Goal: Find specific page/section: Find specific page/section

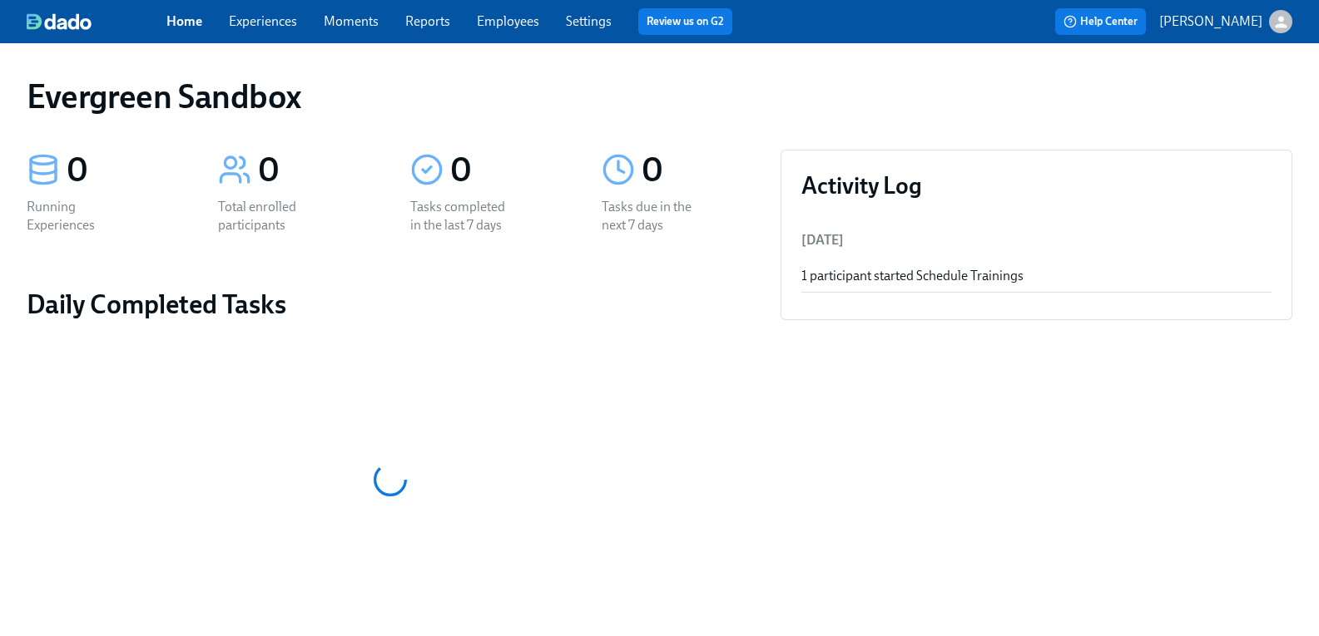
click at [1272, 21] on icon "button" at bounding box center [1280, 21] width 17 height 17
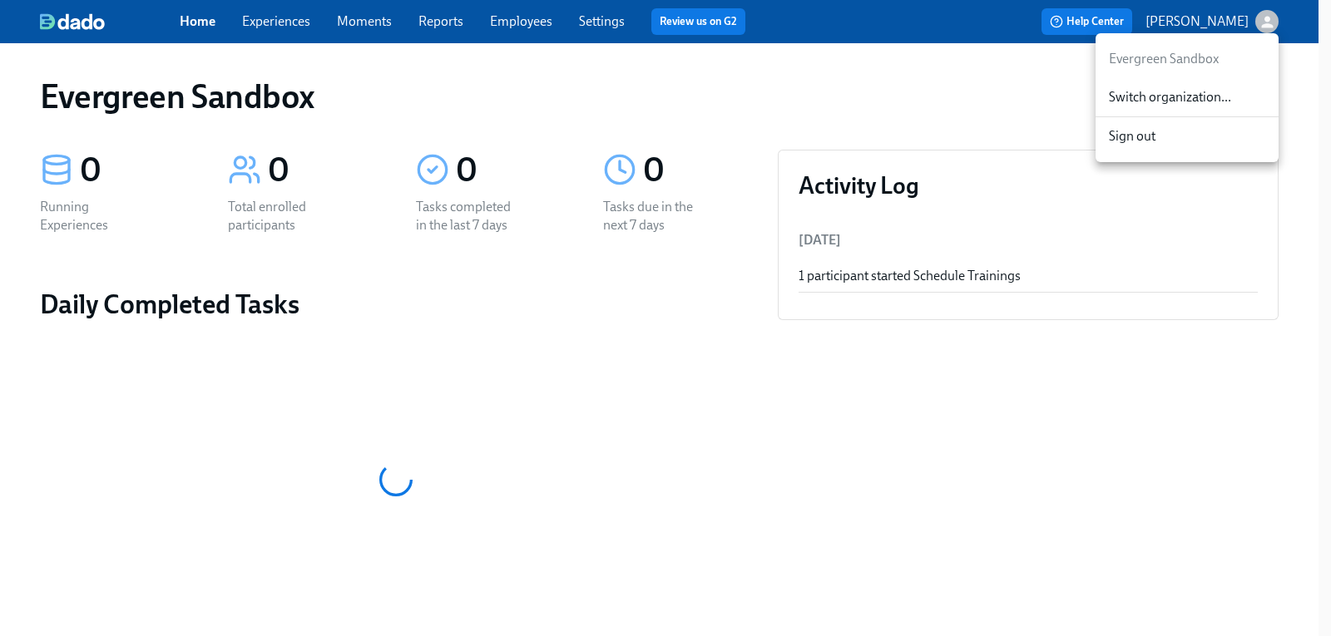
click at [1196, 94] on span "Switch organization..." at bounding box center [1187, 97] width 156 height 18
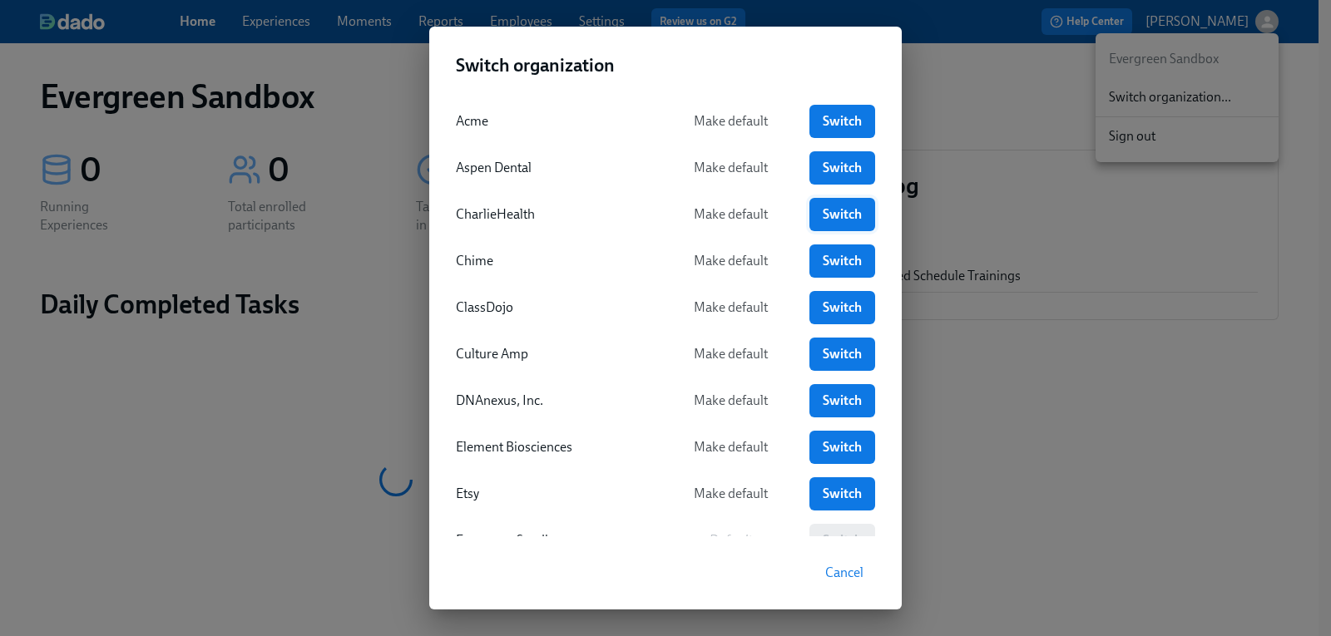
click at [835, 210] on span "Switch" at bounding box center [842, 214] width 42 height 17
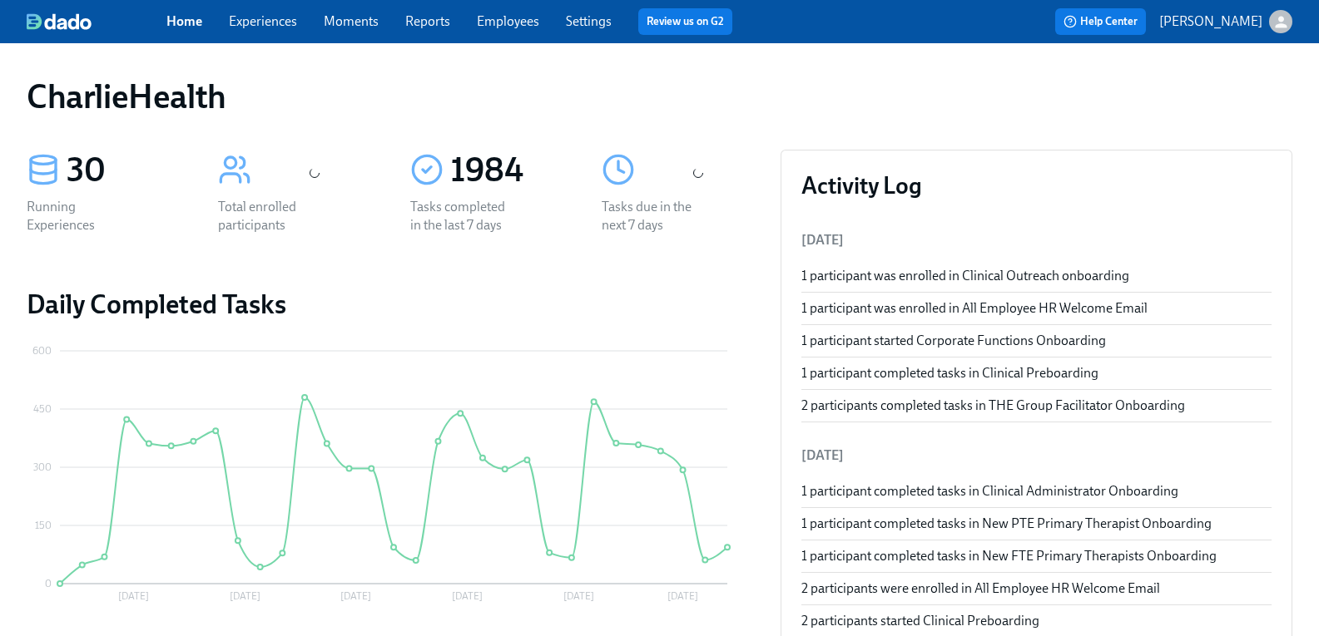
click at [297, 22] on link "Experiences" at bounding box center [263, 21] width 68 height 16
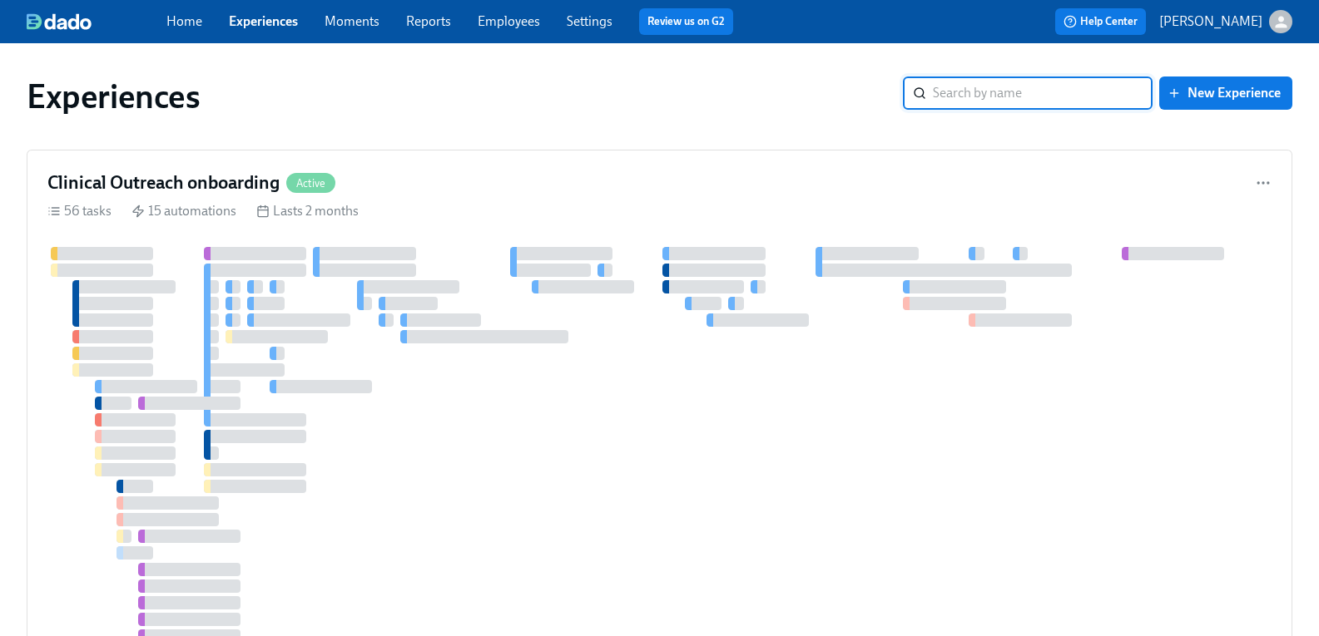
scroll to position [582, 0]
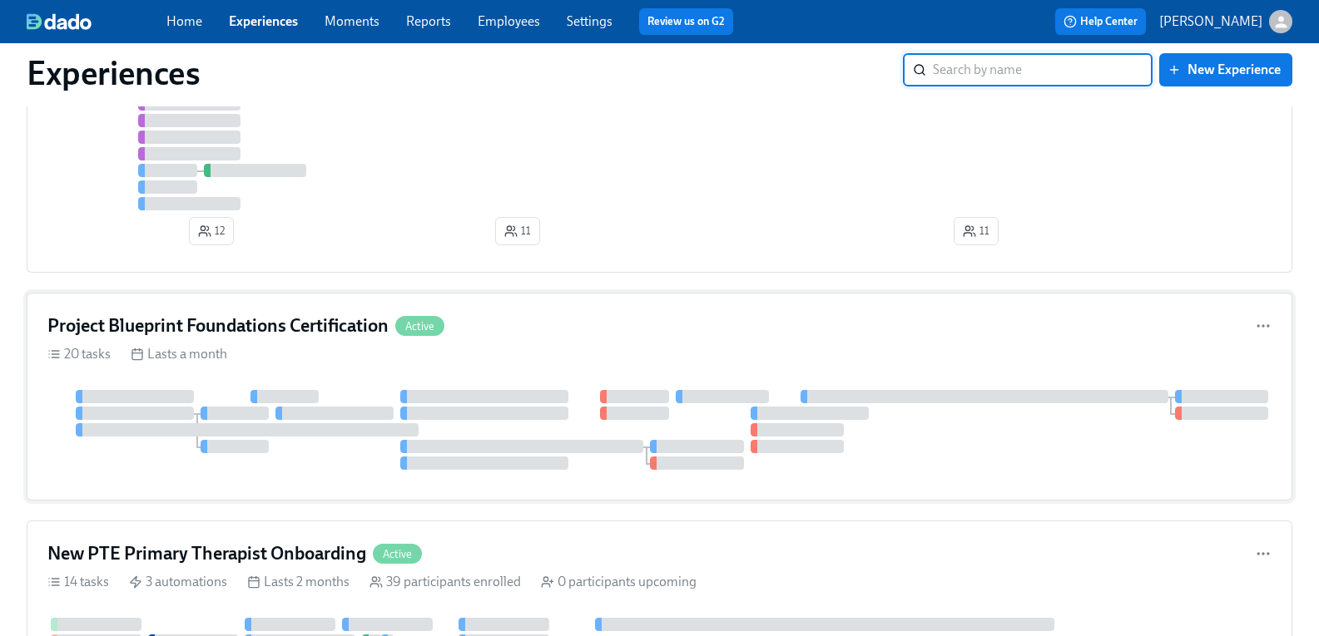
click at [352, 335] on h4 "Project Blueprint Foundations Certification" at bounding box center [217, 326] width 341 height 25
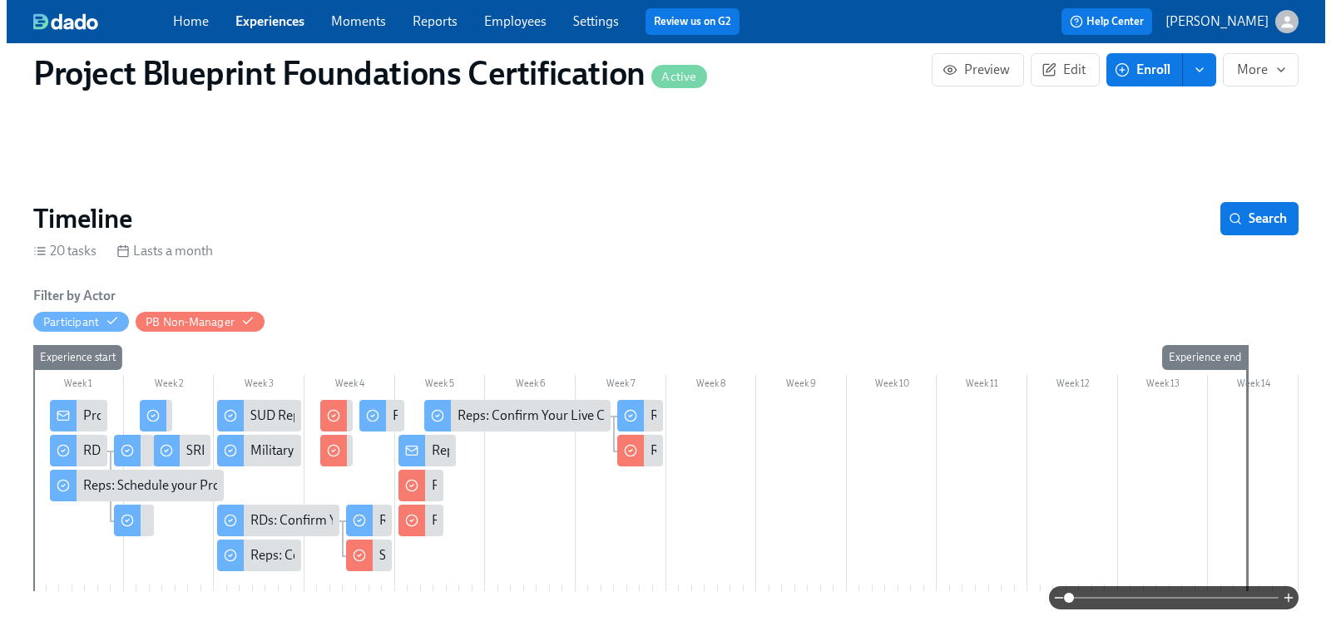
scroll to position [166, 0]
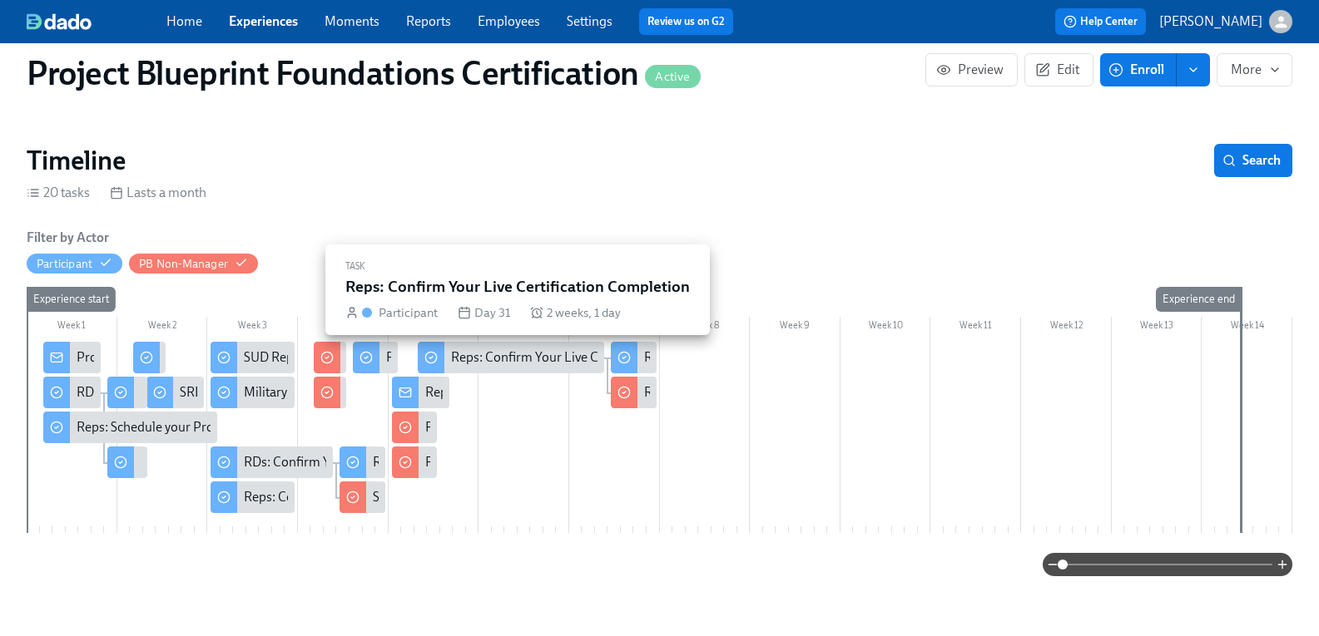
click at [517, 363] on div "Reps: Confirm Your Live Certification Completion" at bounding box center [590, 358] width 279 height 18
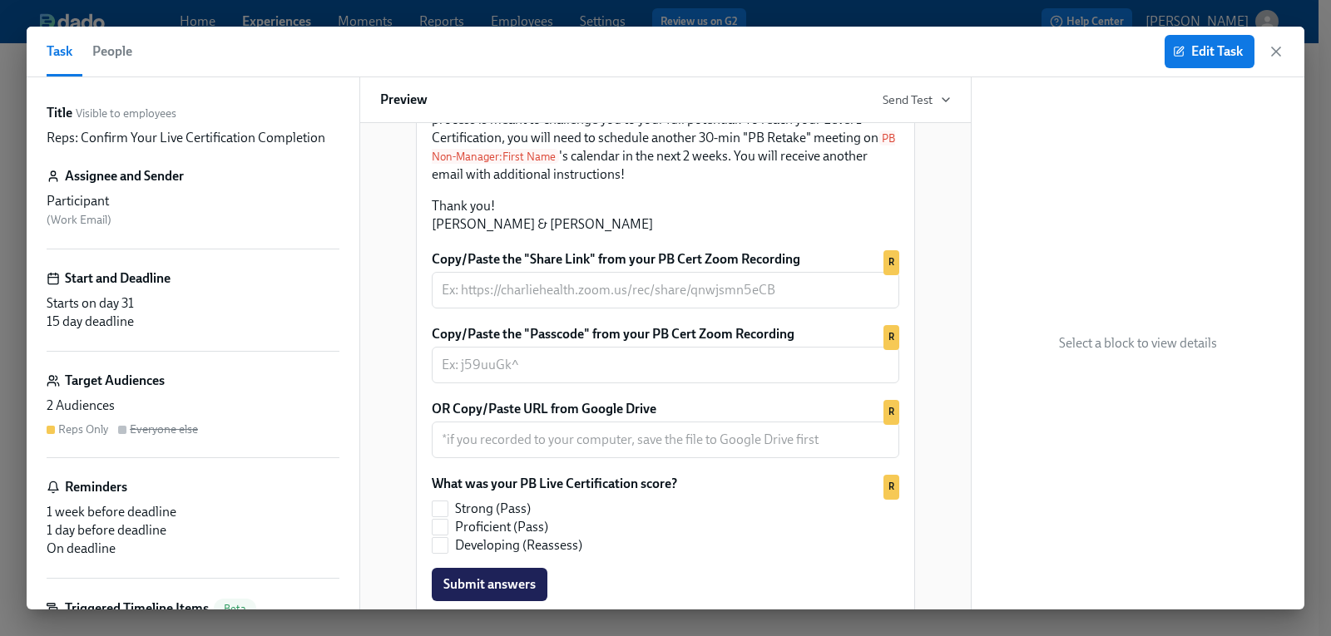
scroll to position [582, 0]
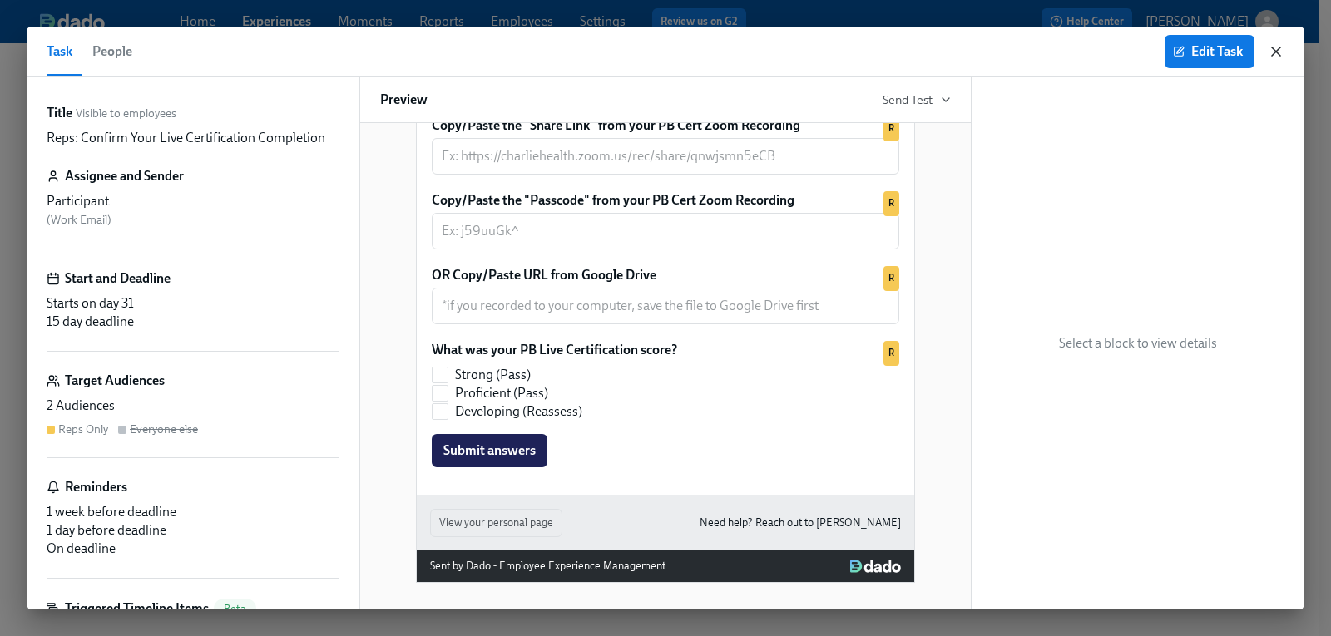
click at [1273, 56] on icon "button" at bounding box center [1276, 51] width 8 height 8
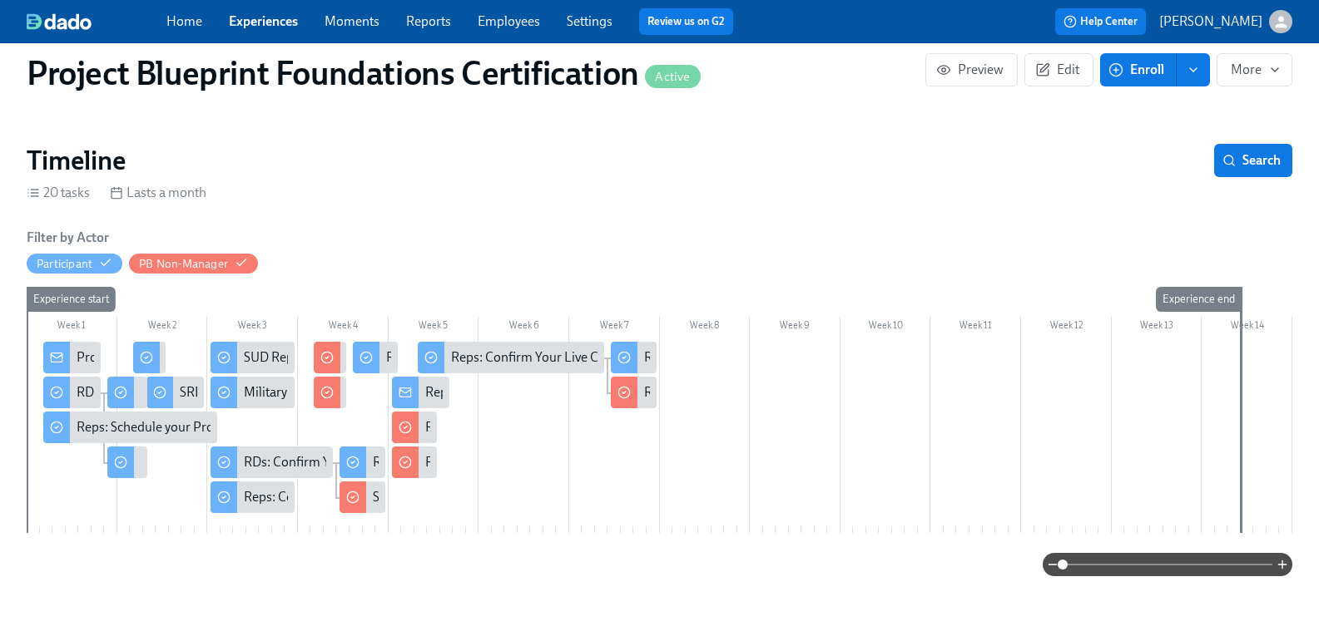
click at [430, 400] on div "Reps: Get Ready for your PB Live Cert!" at bounding box center [532, 392] width 215 height 18
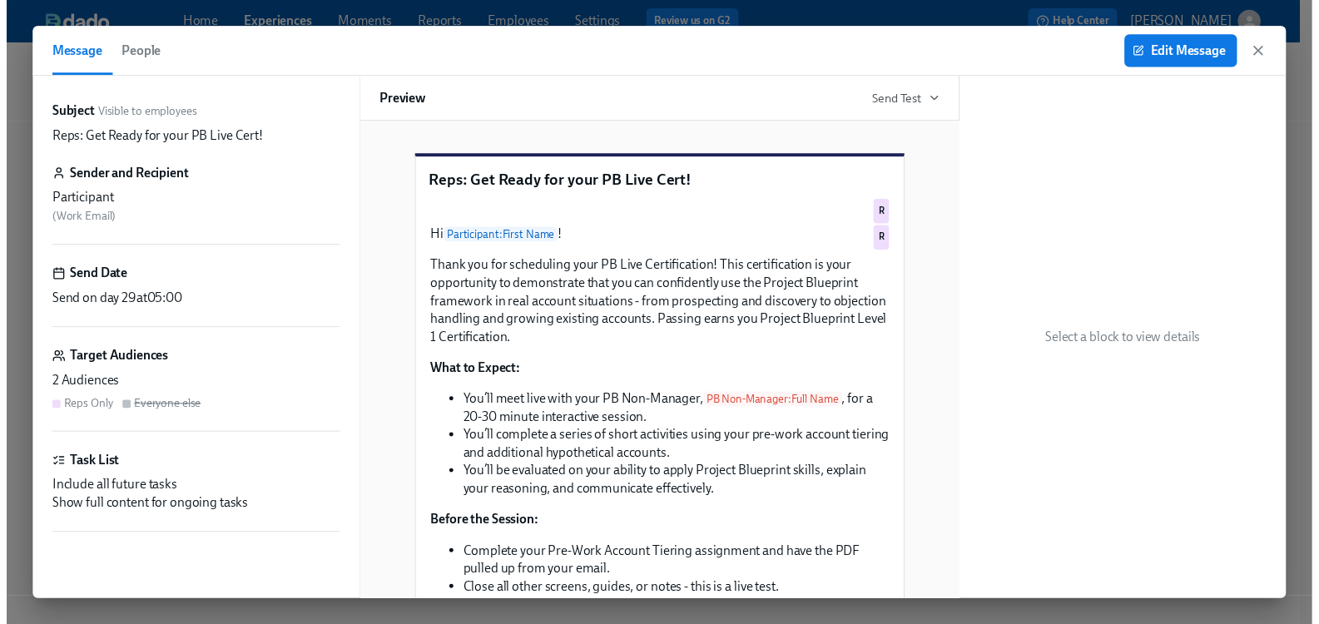
scroll to position [0, 4268]
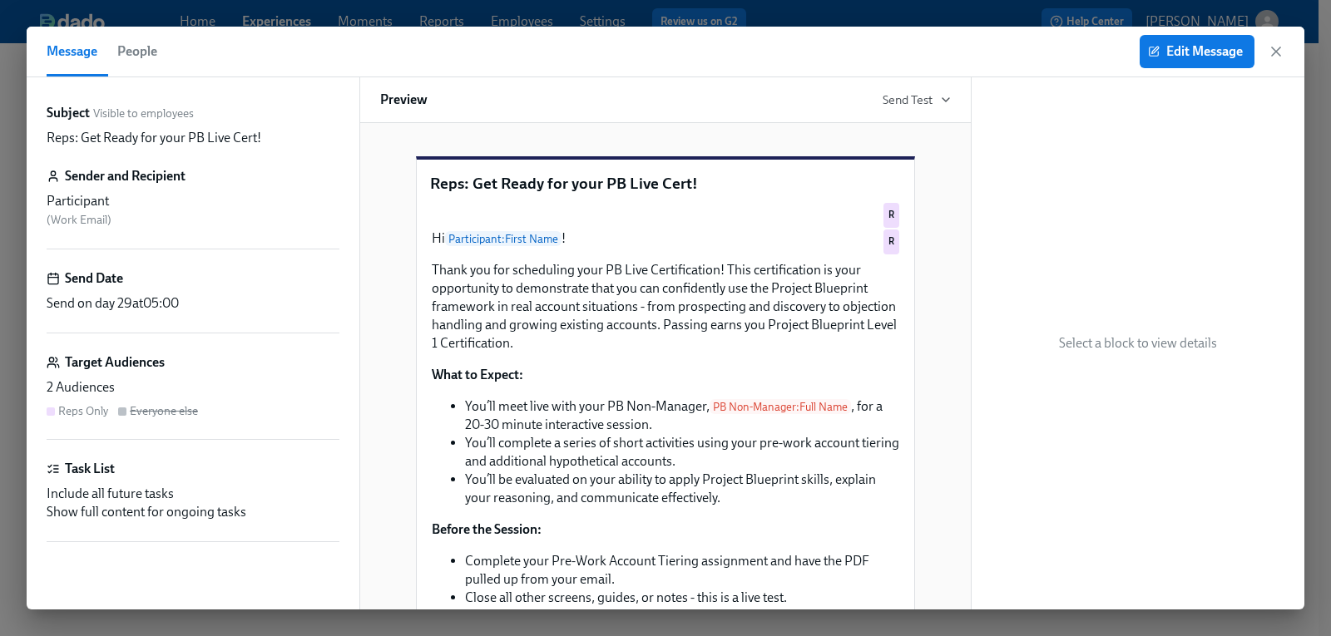
click at [1284, 49] on div "Message People Edit Message" at bounding box center [666, 52] width 1278 height 51
click at [1277, 54] on icon "button" at bounding box center [1276, 51] width 17 height 17
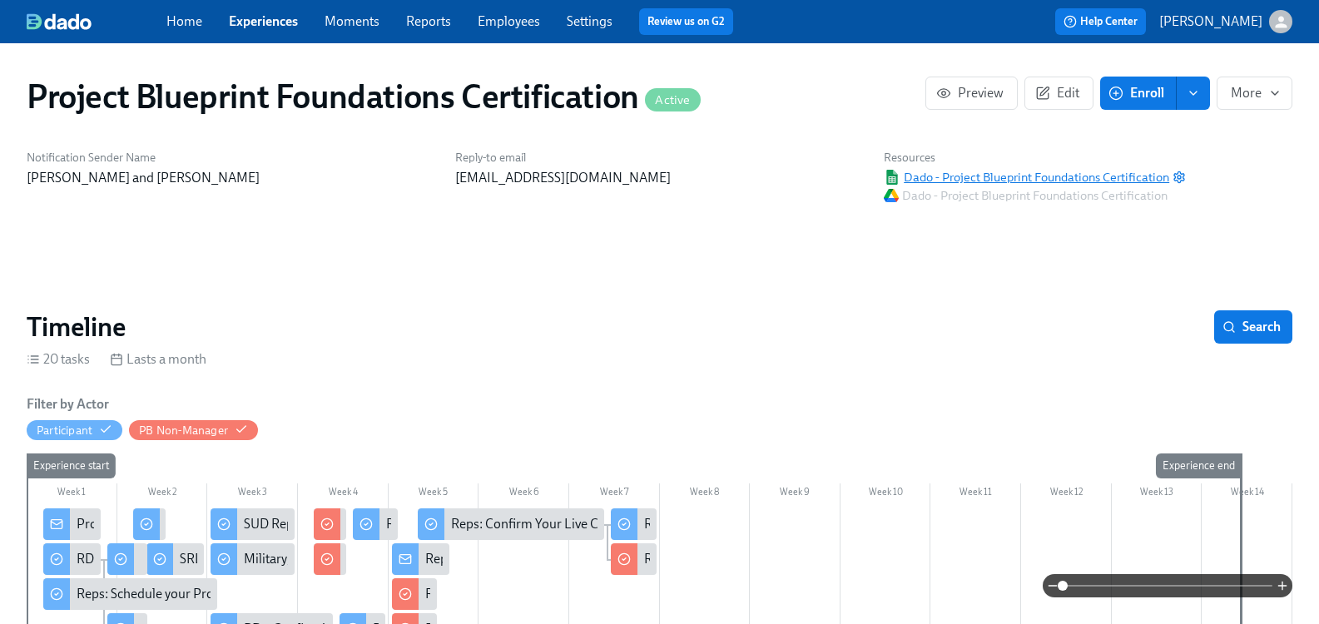
click at [1067, 177] on span "Dado - Project Blueprint Foundations Certification" at bounding box center [1025, 177] width 285 height 17
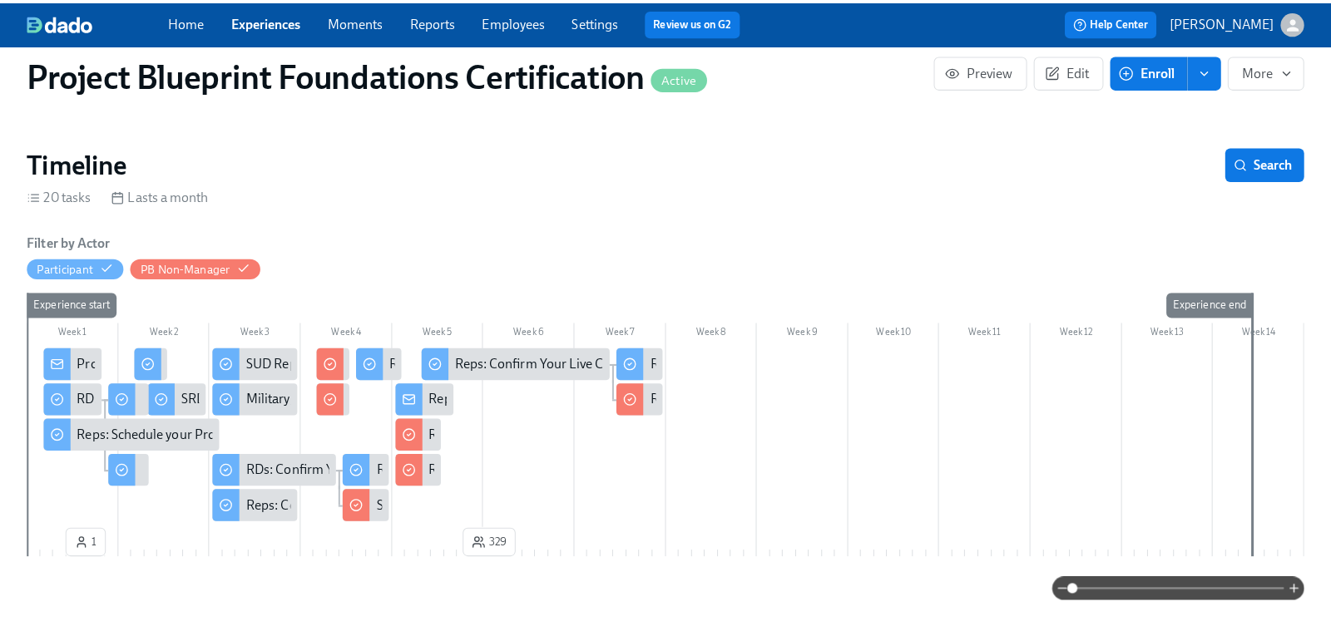
scroll to position [250, 0]
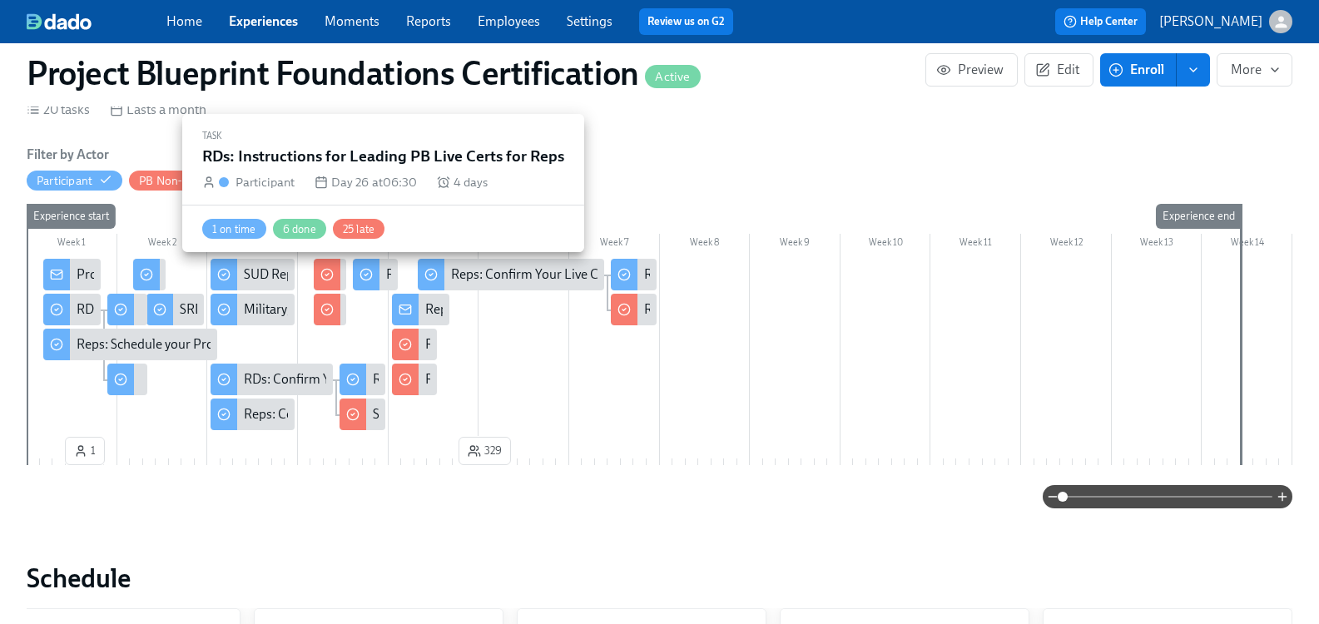
click at [398, 272] on div "RDs: Instructions for Leading PB Live Certs for Reps" at bounding box center [375, 275] width 45 height 32
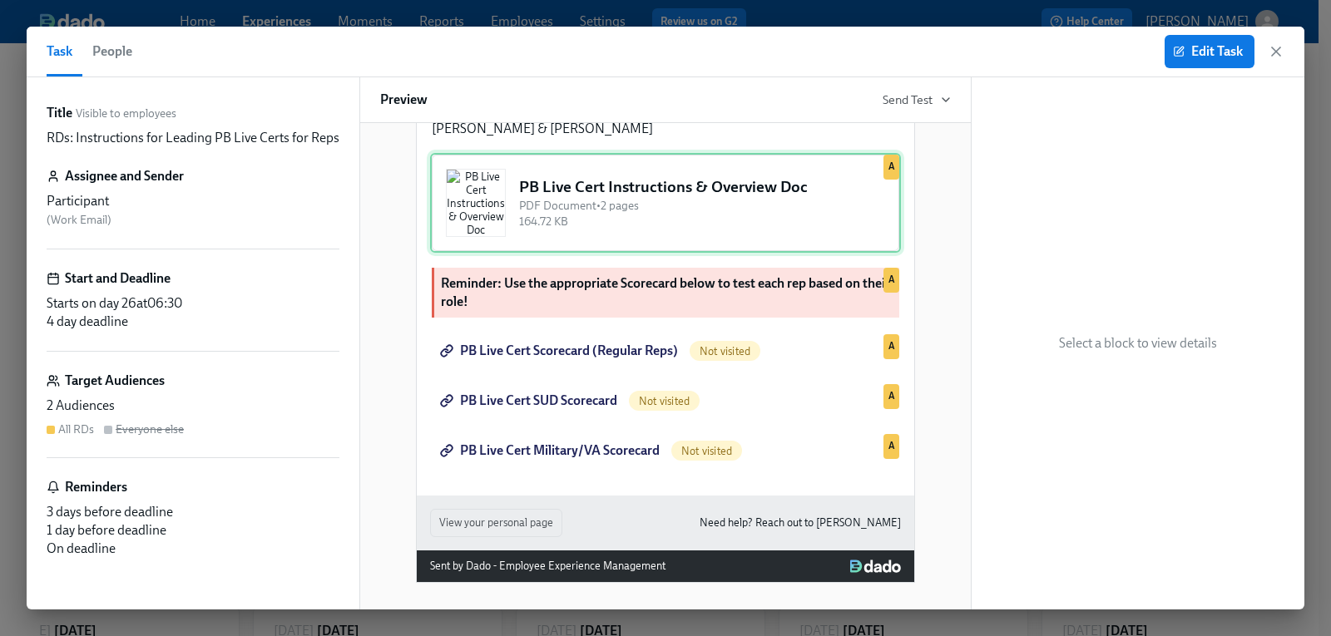
scroll to position [829, 0]
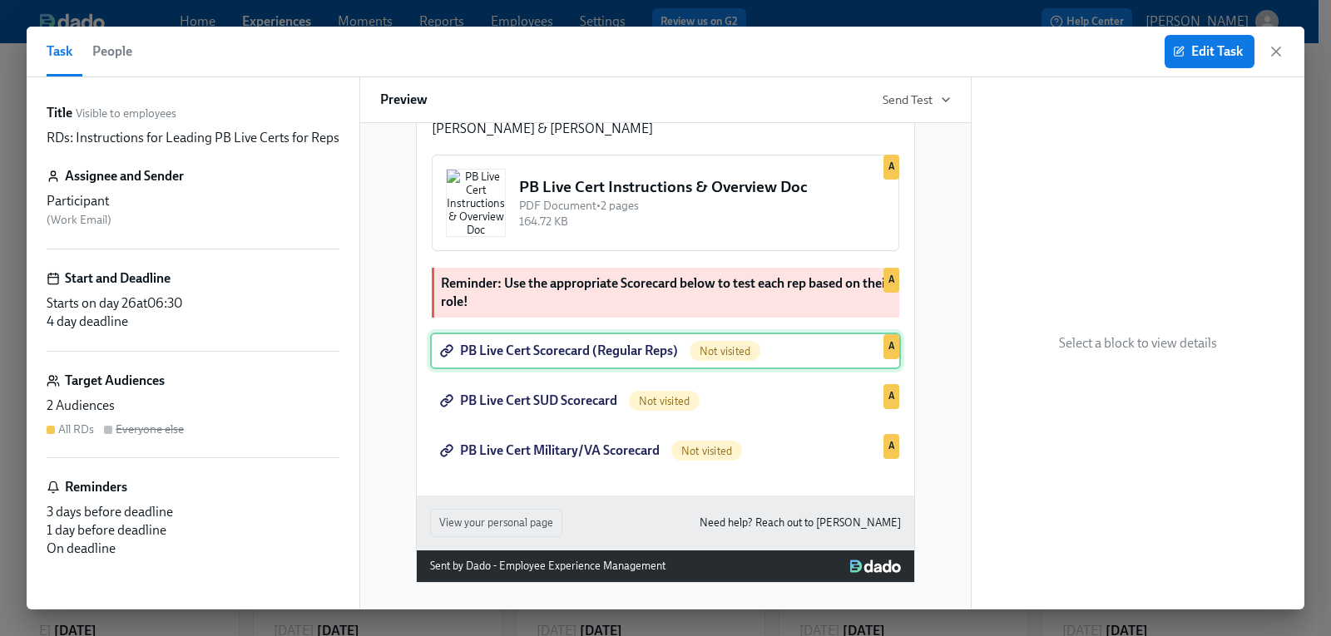
click at [587, 353] on div "PB Live Cert Scorecard (Regular Reps) Not visited A" at bounding box center [665, 351] width 471 height 37
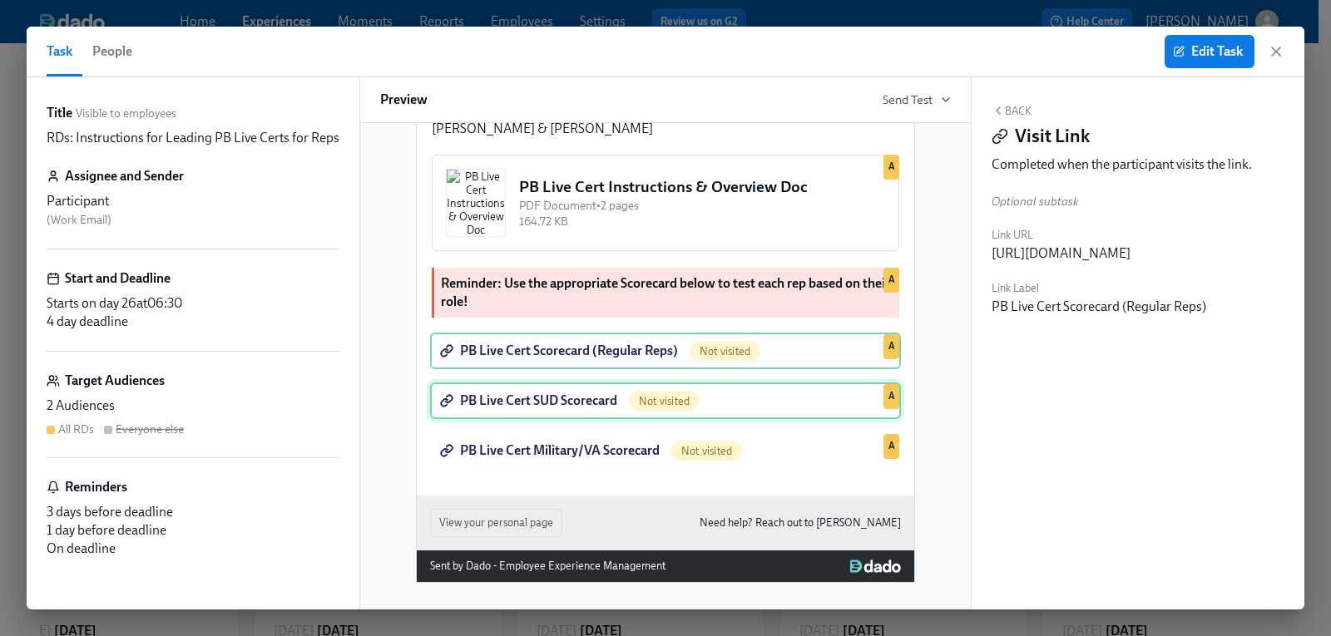
click at [537, 409] on div "PB Live Cert SUD Scorecard Not visited A" at bounding box center [665, 401] width 471 height 37
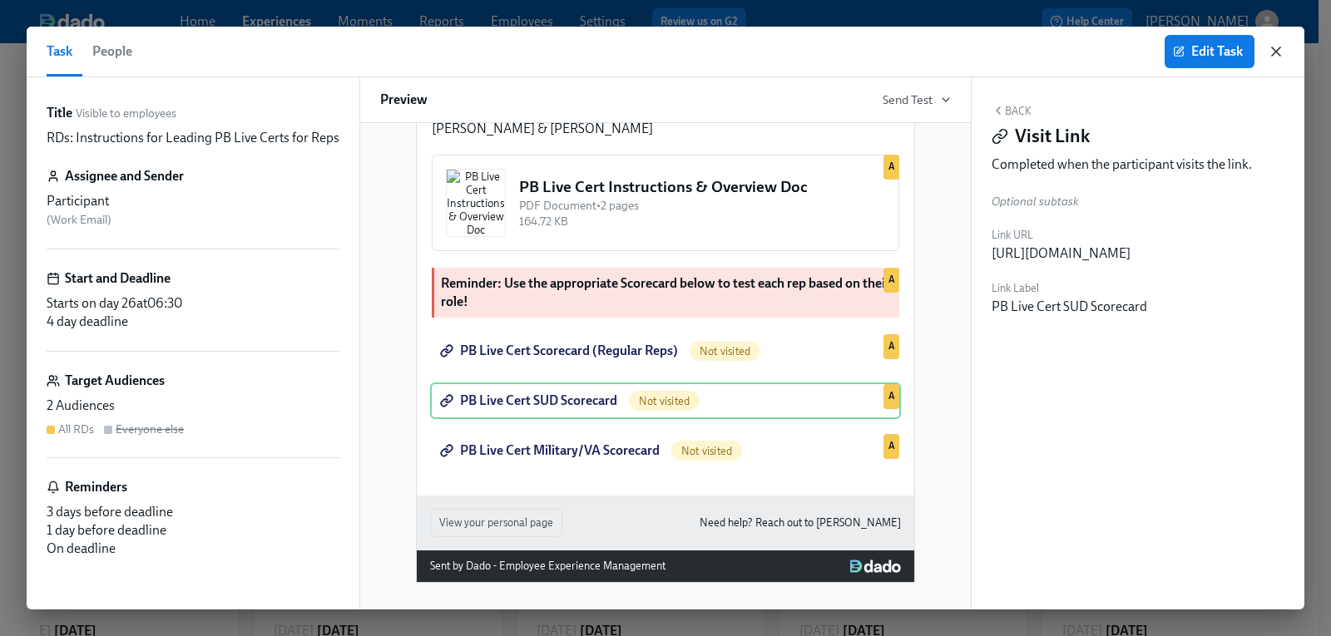
click at [1279, 50] on icon "button" at bounding box center [1276, 51] width 8 height 8
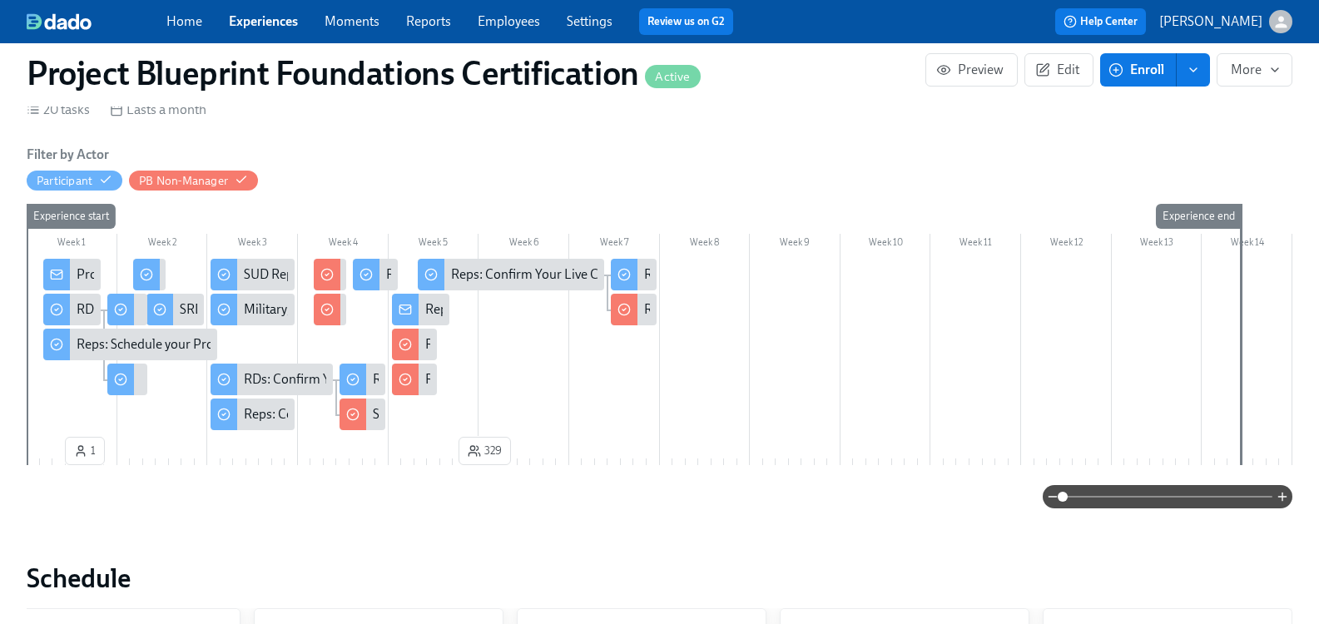
click at [87, 276] on div "Project Blueprint Certification Next Steps!" at bounding box center [72, 275] width 58 height 32
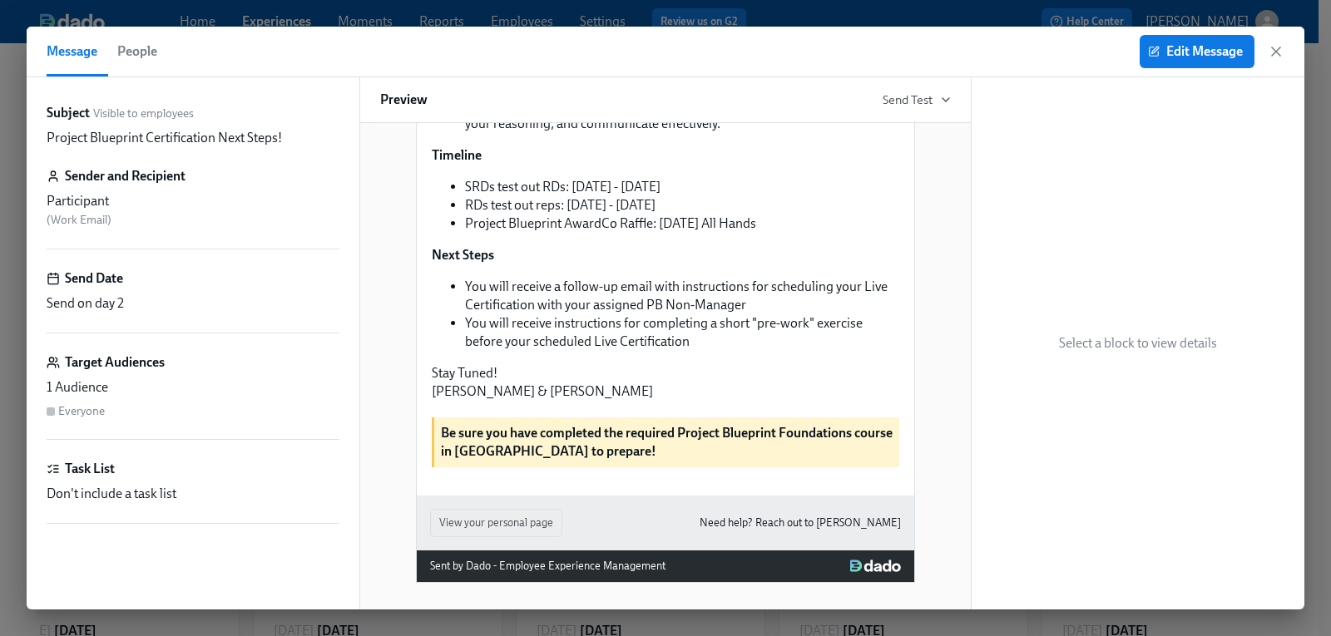
scroll to position [499, 0]
drag, startPoint x: 1276, startPoint y: 50, endPoint x: 1084, endPoint y: 161, distance: 221.7
click at [1276, 50] on icon "button" at bounding box center [1276, 51] width 17 height 17
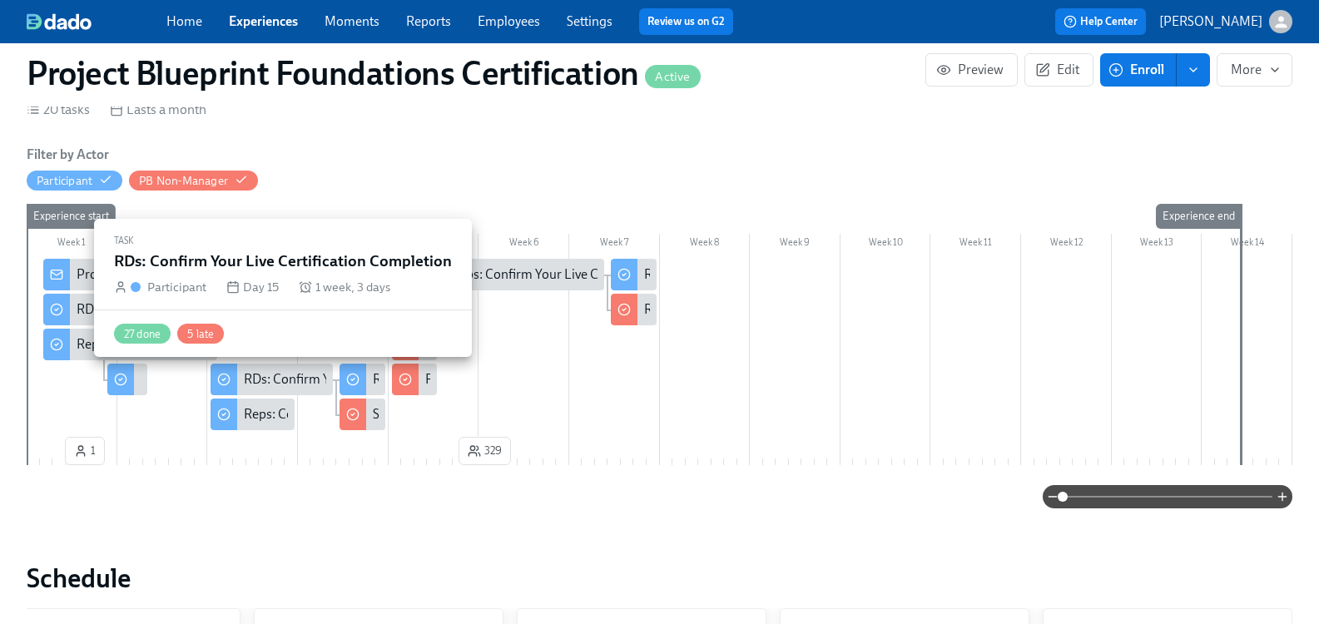
click at [311, 377] on div "RDs: Confirm Your Live Certification Completion" at bounding box center [381, 379] width 274 height 18
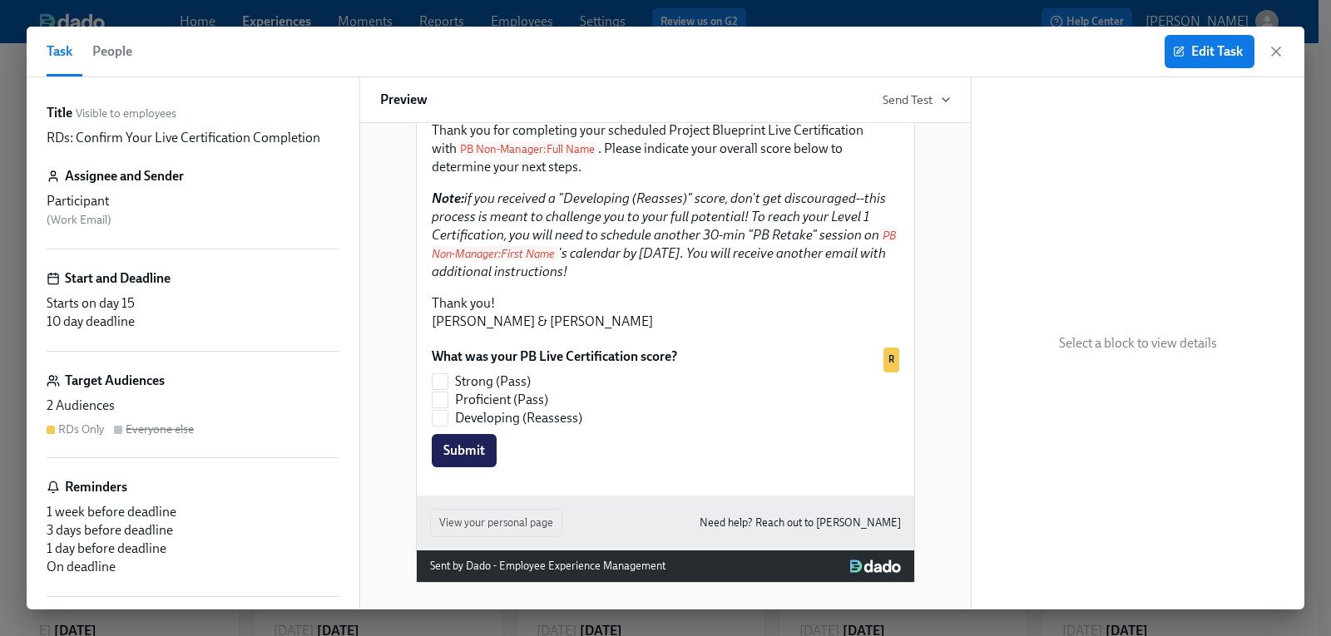
scroll to position [376, 0]
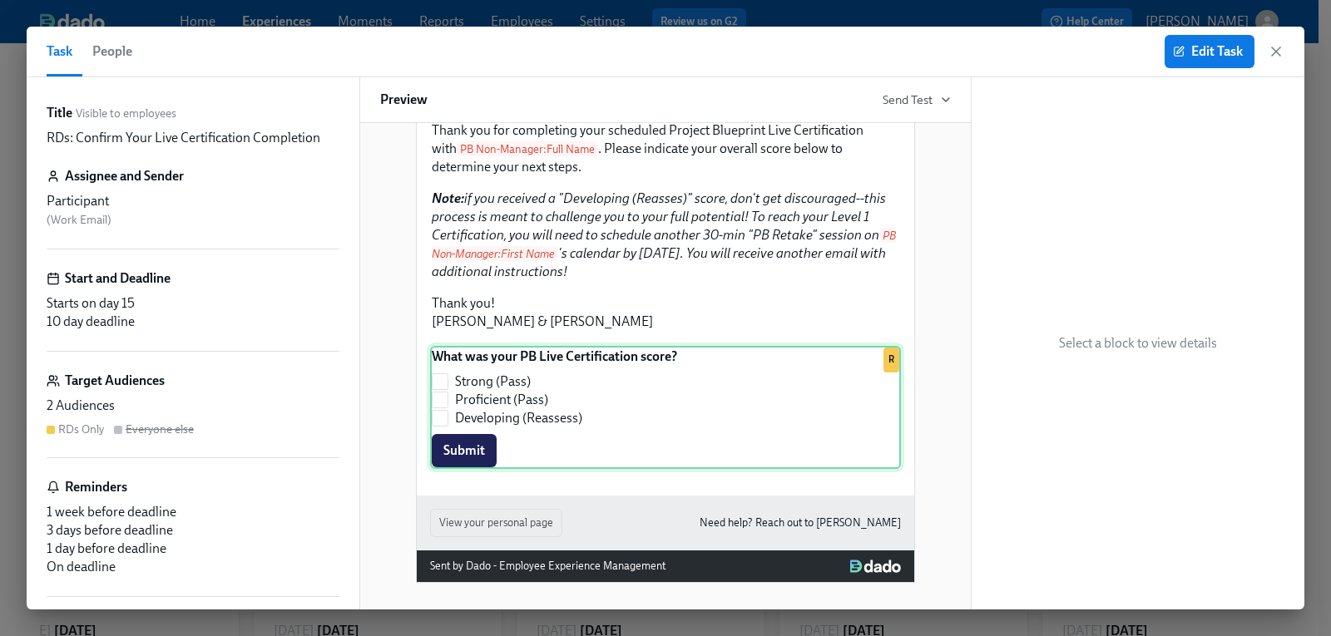
click at [582, 405] on div "What was your PB Live Certification score? Strong (Pass) Proficient (Pass) Deve…" at bounding box center [665, 407] width 471 height 123
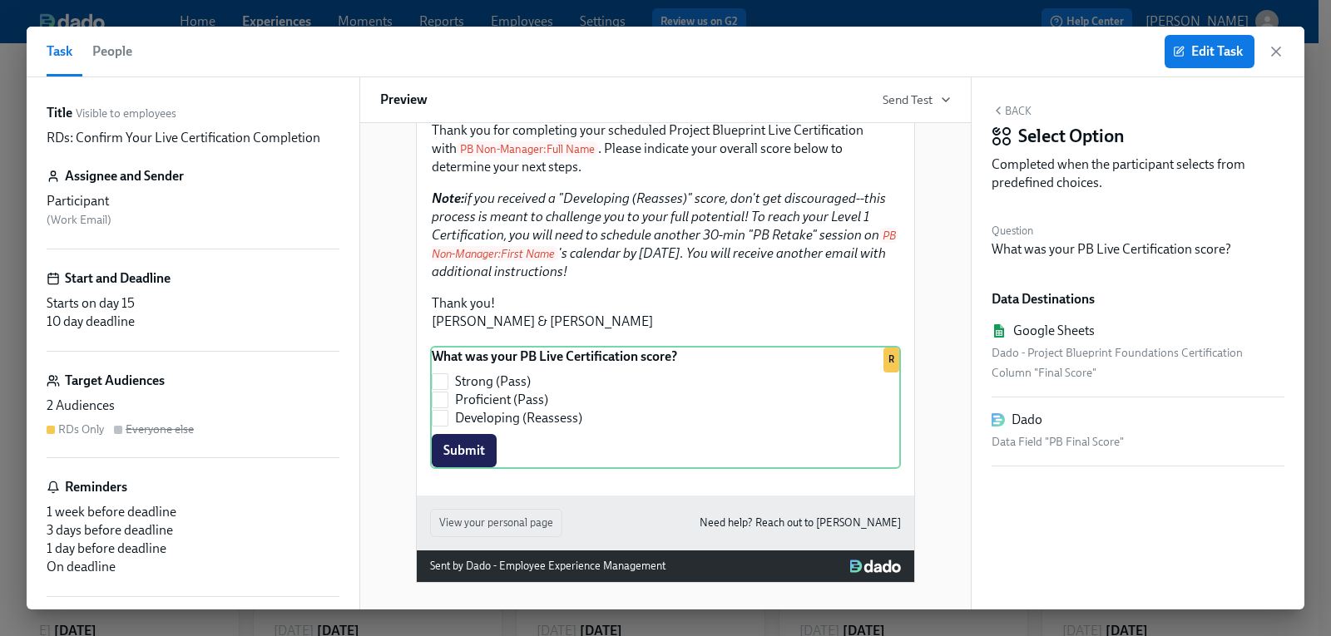
scroll to position [210, 0]
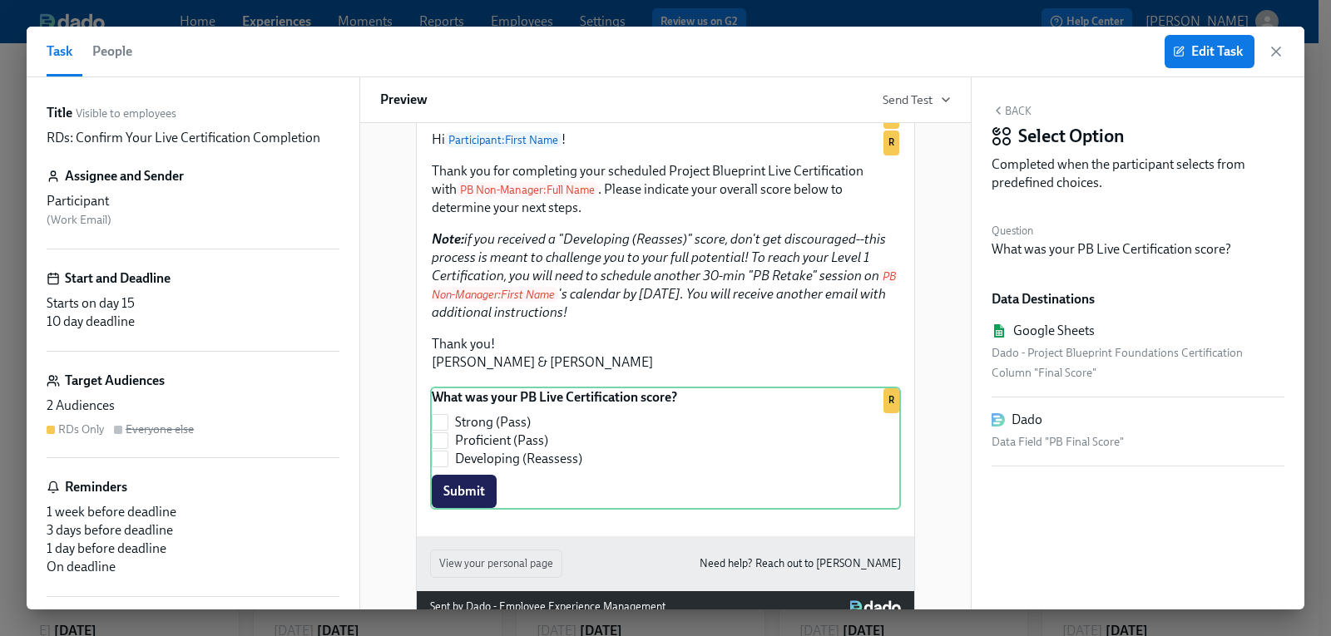
click at [116, 62] on span "People" at bounding box center [112, 51] width 40 height 23
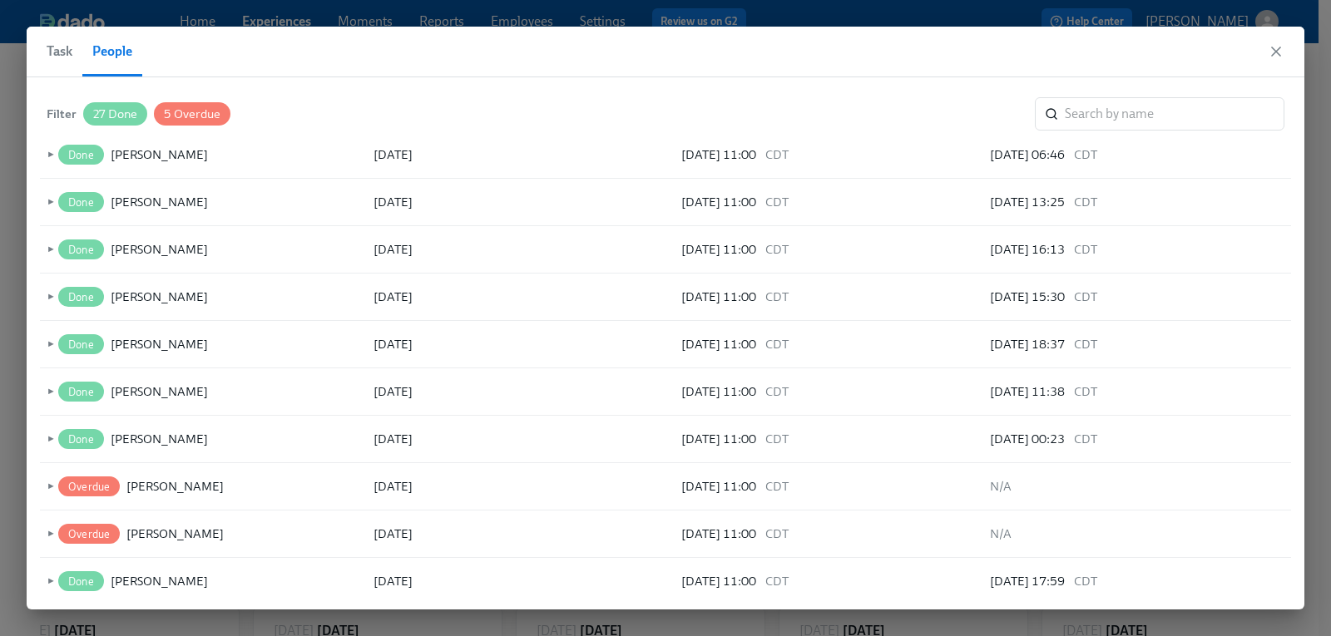
scroll to position [1112, 0]
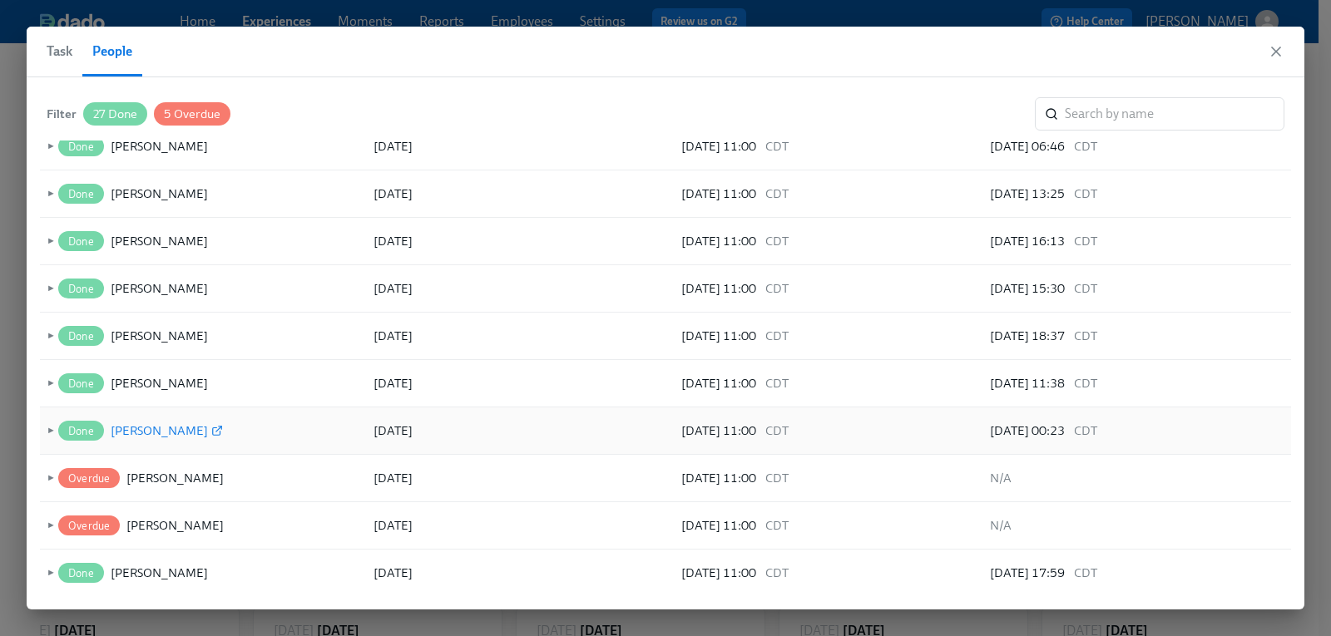
click at [211, 425] on icon at bounding box center [217, 431] width 12 height 12
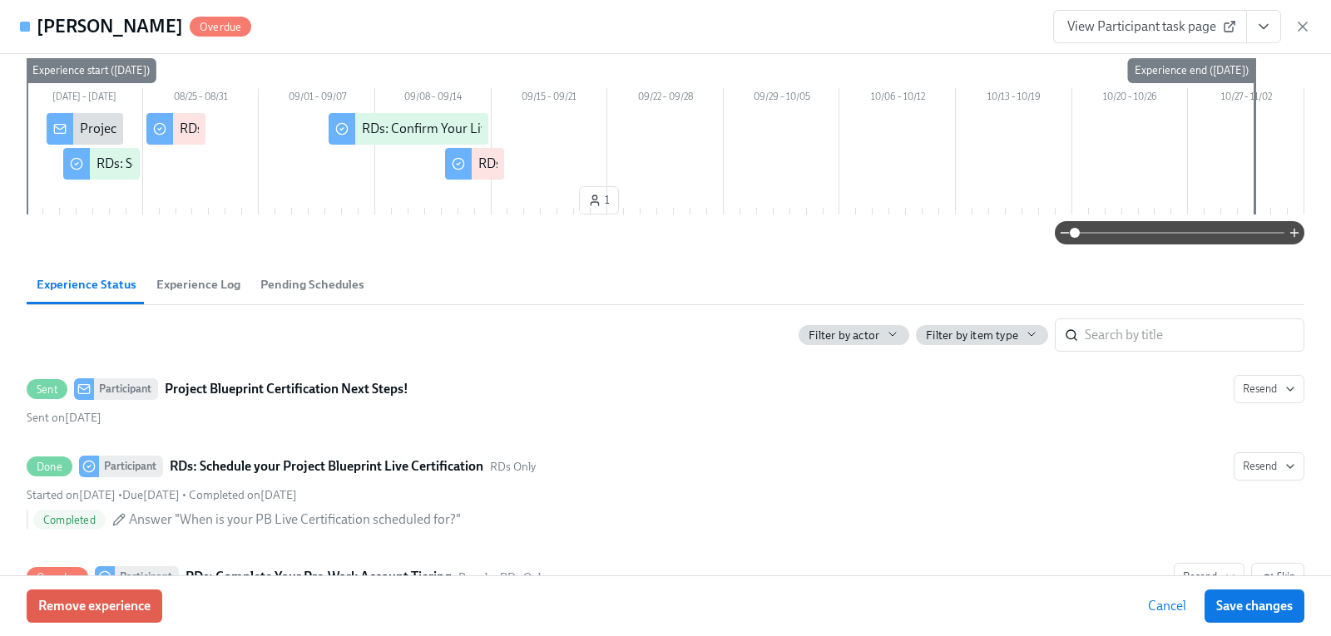
scroll to position [124, 0]
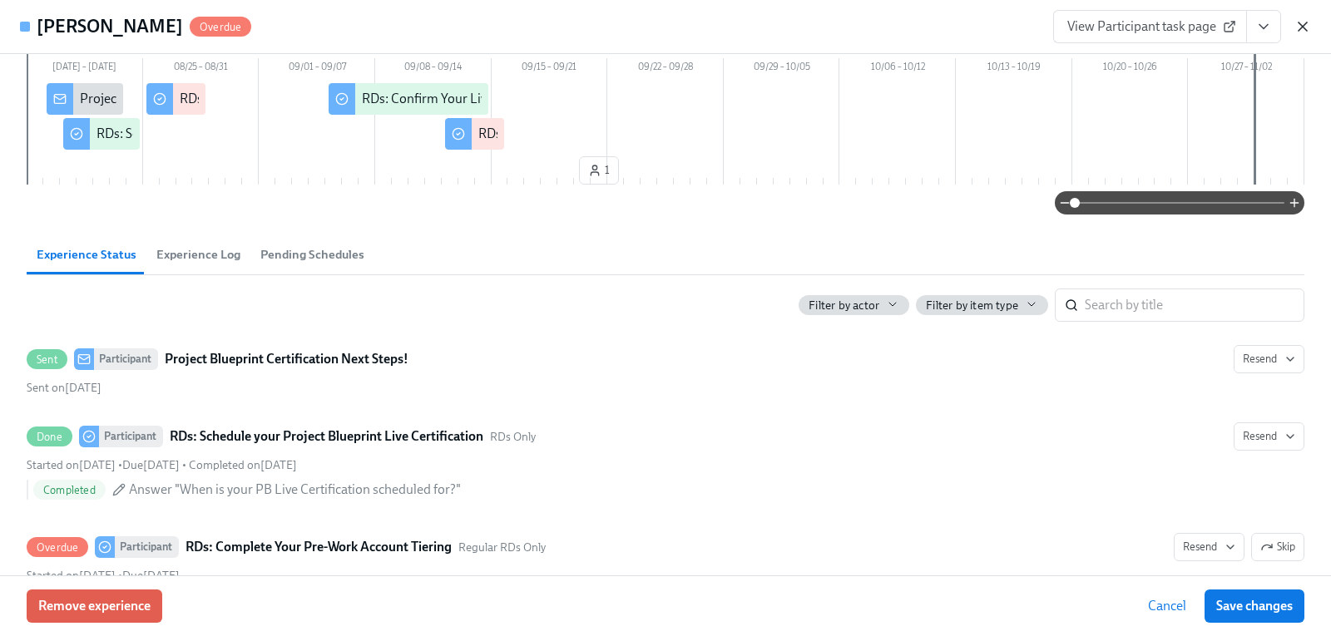
click at [1299, 27] on icon "button" at bounding box center [1302, 26] width 17 height 17
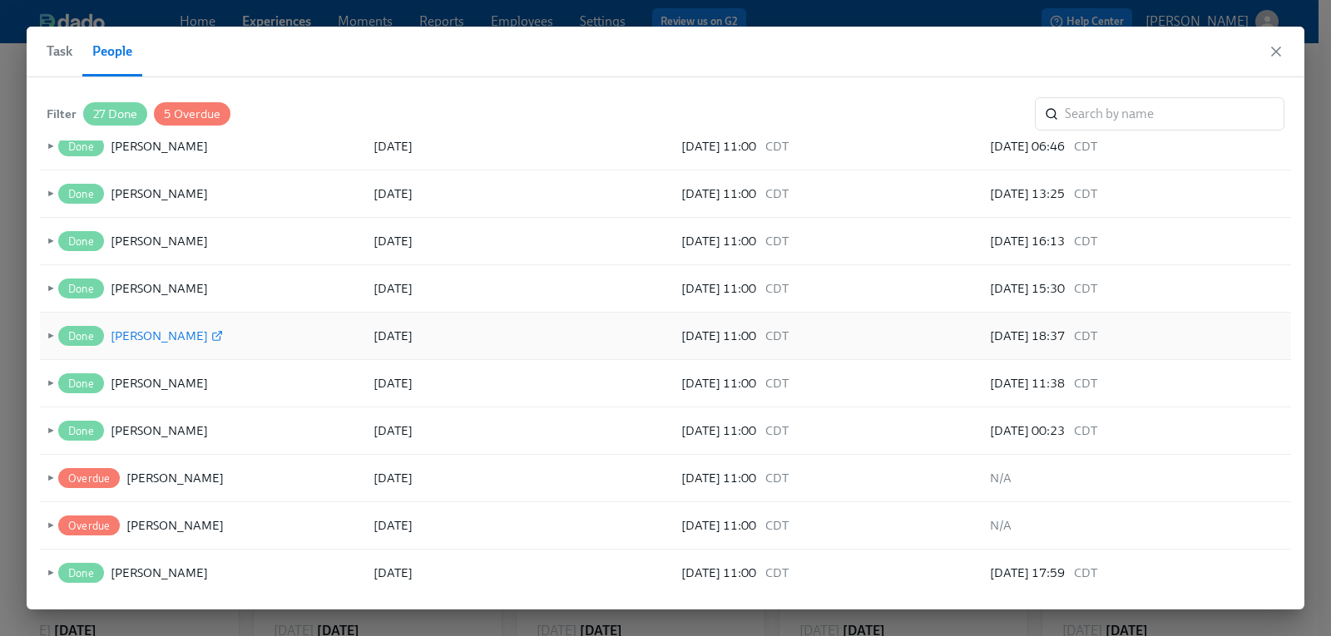
click at [211, 339] on icon at bounding box center [217, 336] width 12 height 12
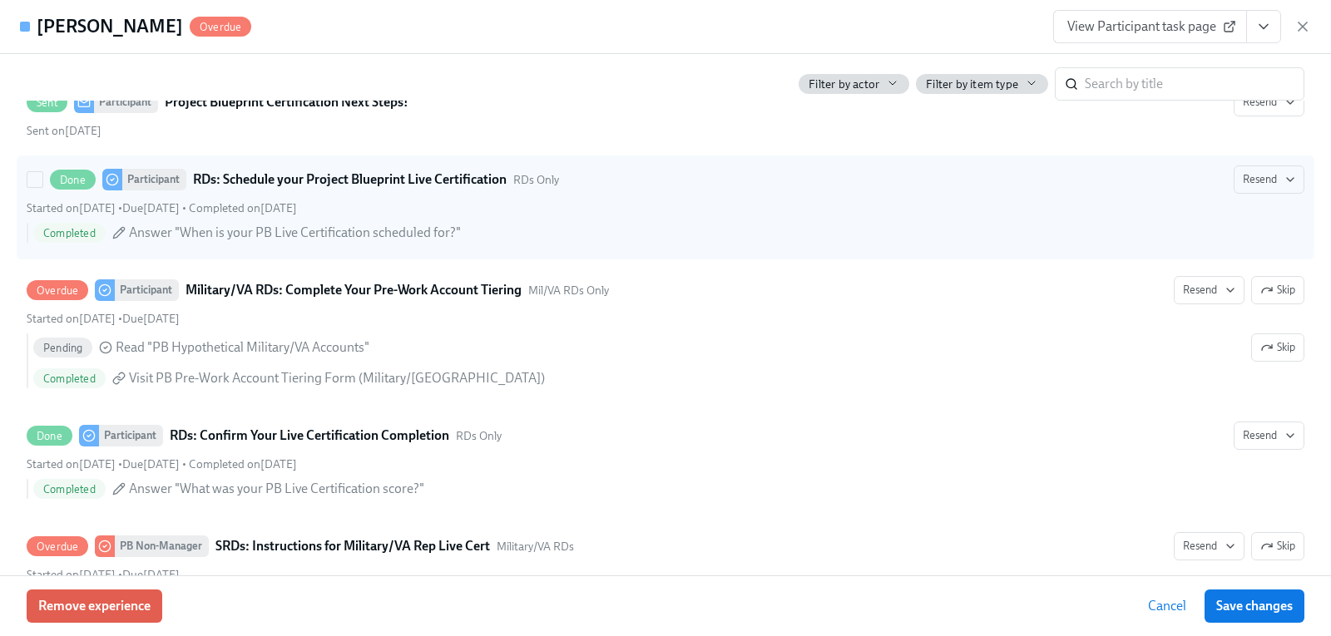
scroll to position [416, 0]
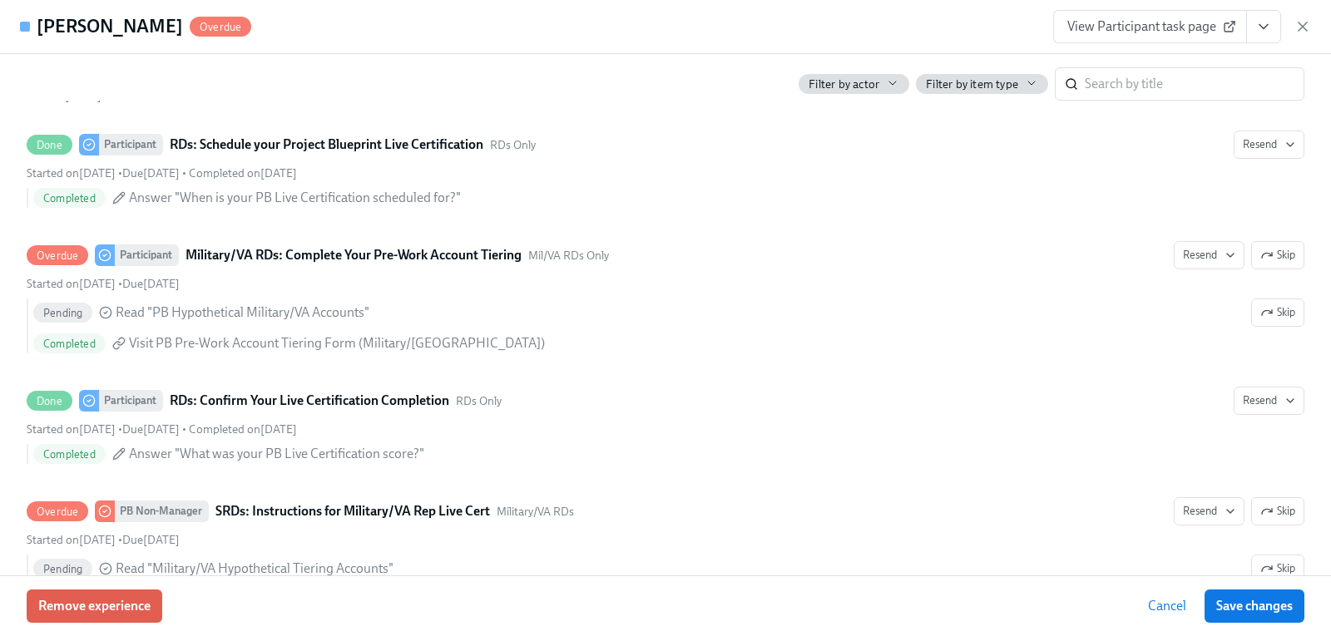
drag, startPoint x: 163, startPoint y: 24, endPoint x: 42, endPoint y: 21, distance: 121.5
click at [42, 21] on div "[PERSON_NAME] Overdue" at bounding box center [144, 26] width 215 height 25
copy h4 "[PERSON_NAME]"
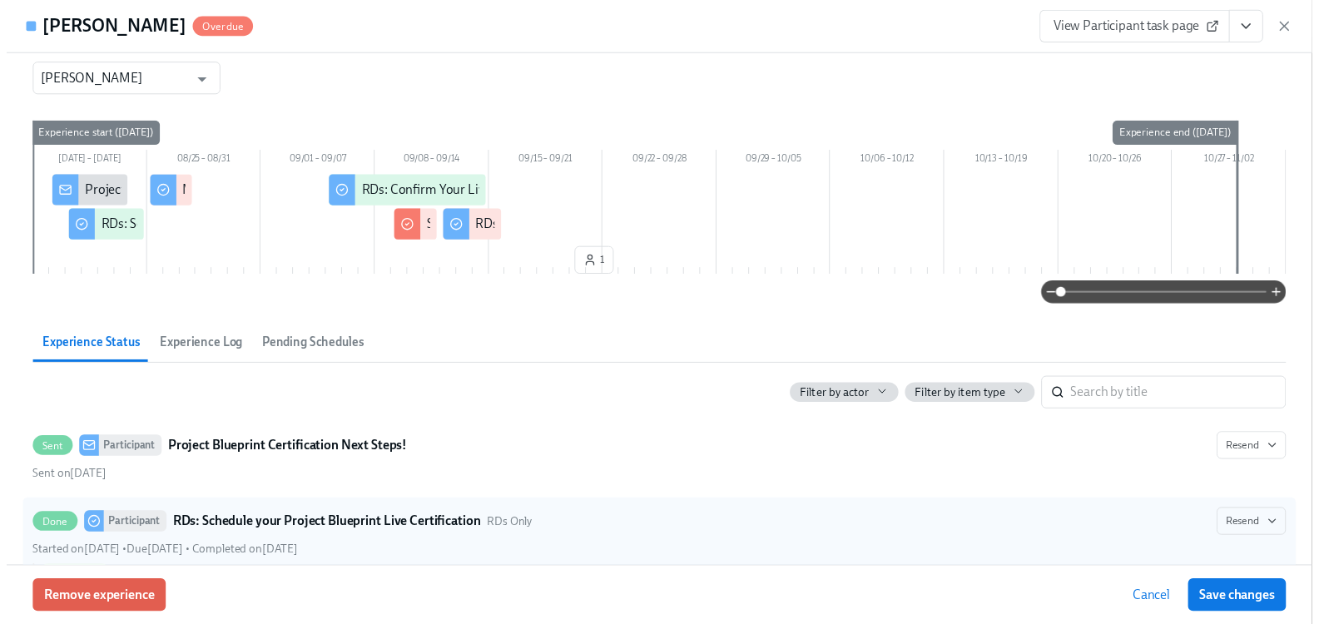
scroll to position [0, 0]
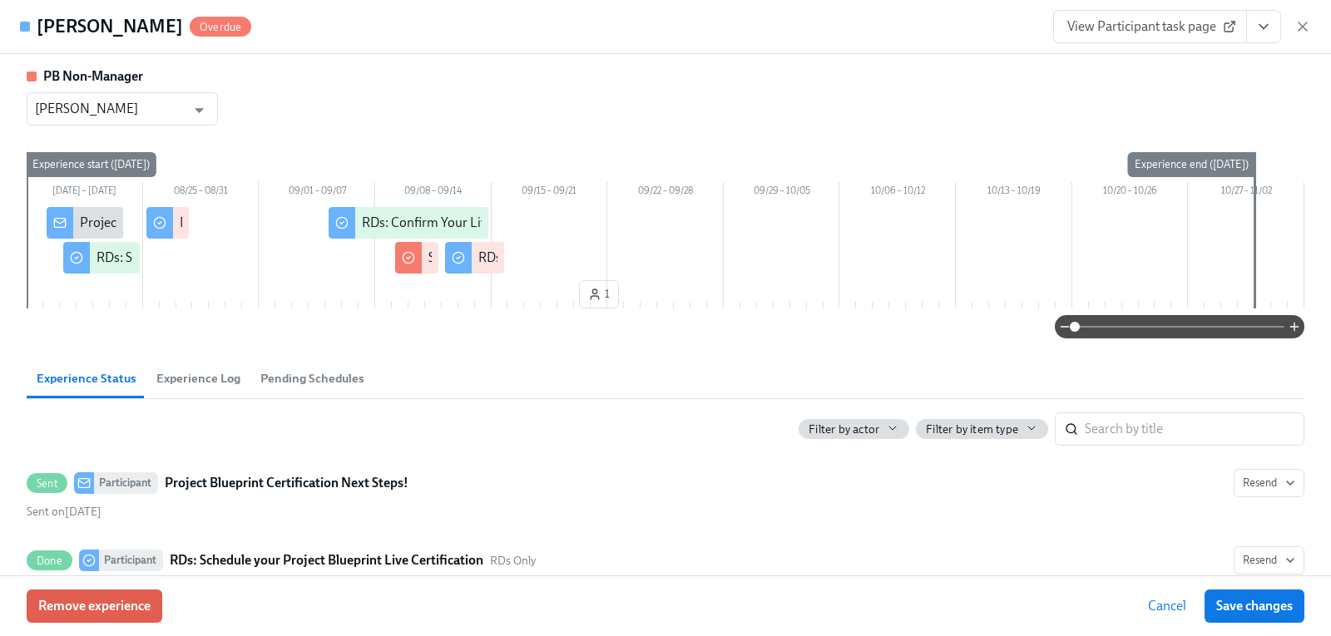
click at [1303, 27] on icon "button" at bounding box center [1303, 26] width 8 height 8
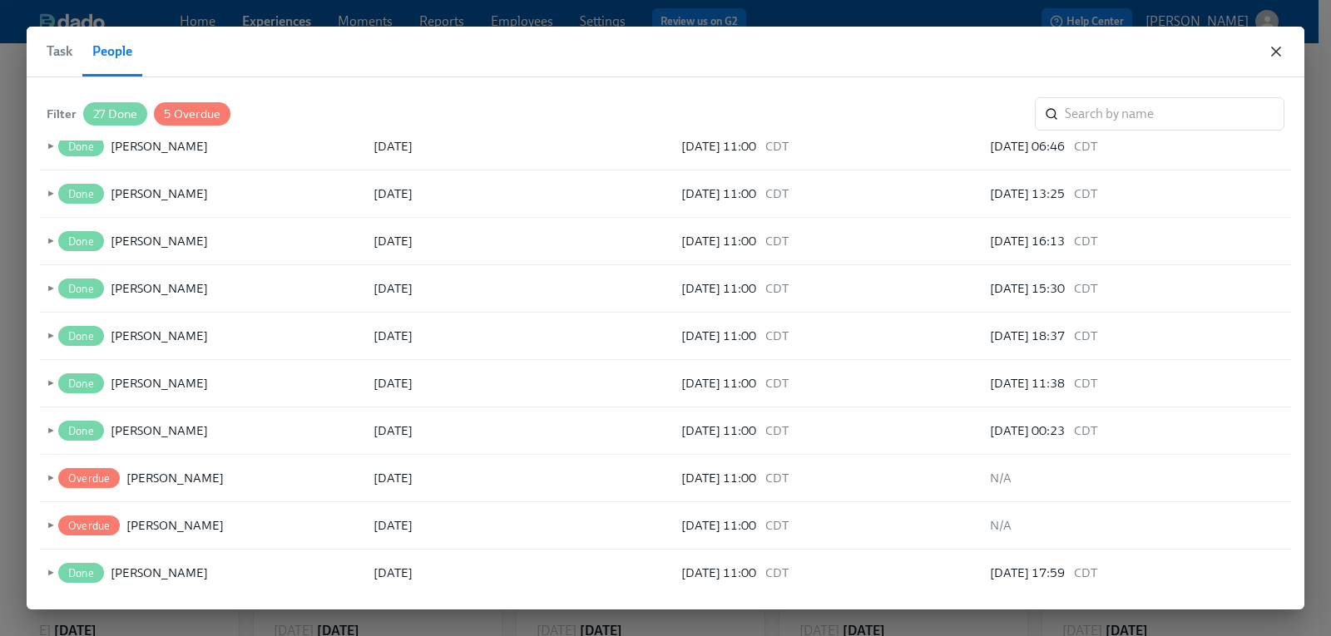
click at [1277, 51] on icon "button" at bounding box center [1276, 51] width 8 height 8
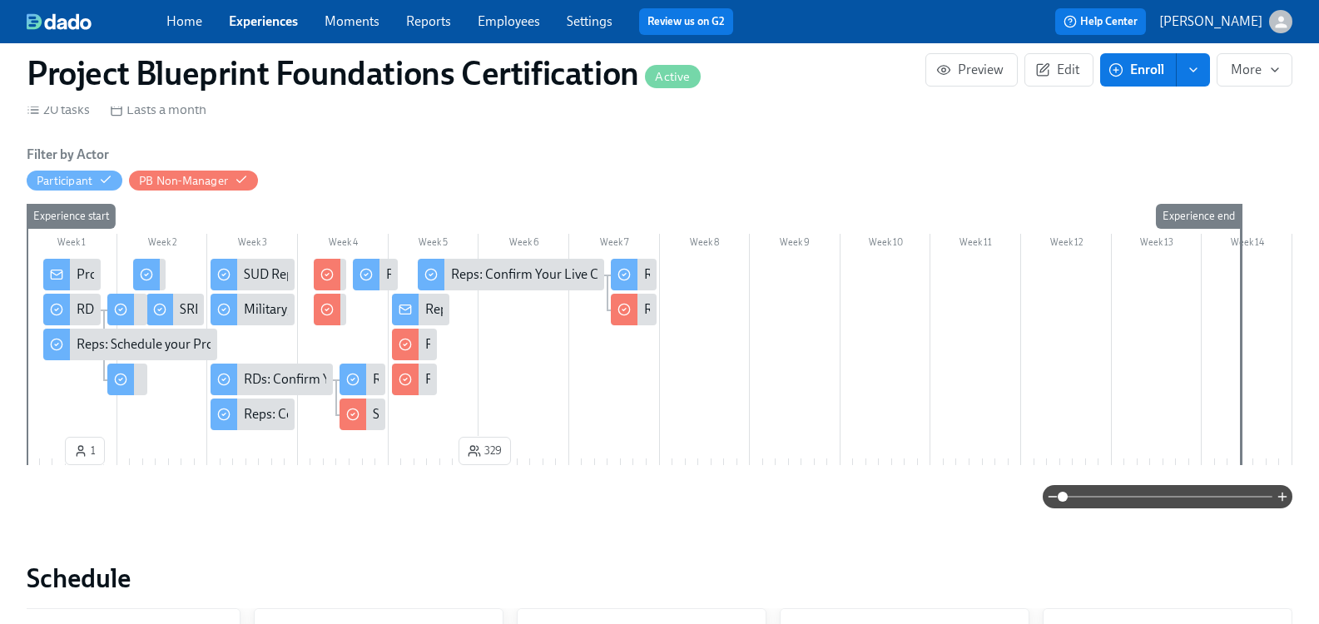
click at [529, 19] on link "Employees" at bounding box center [508, 21] width 62 height 16
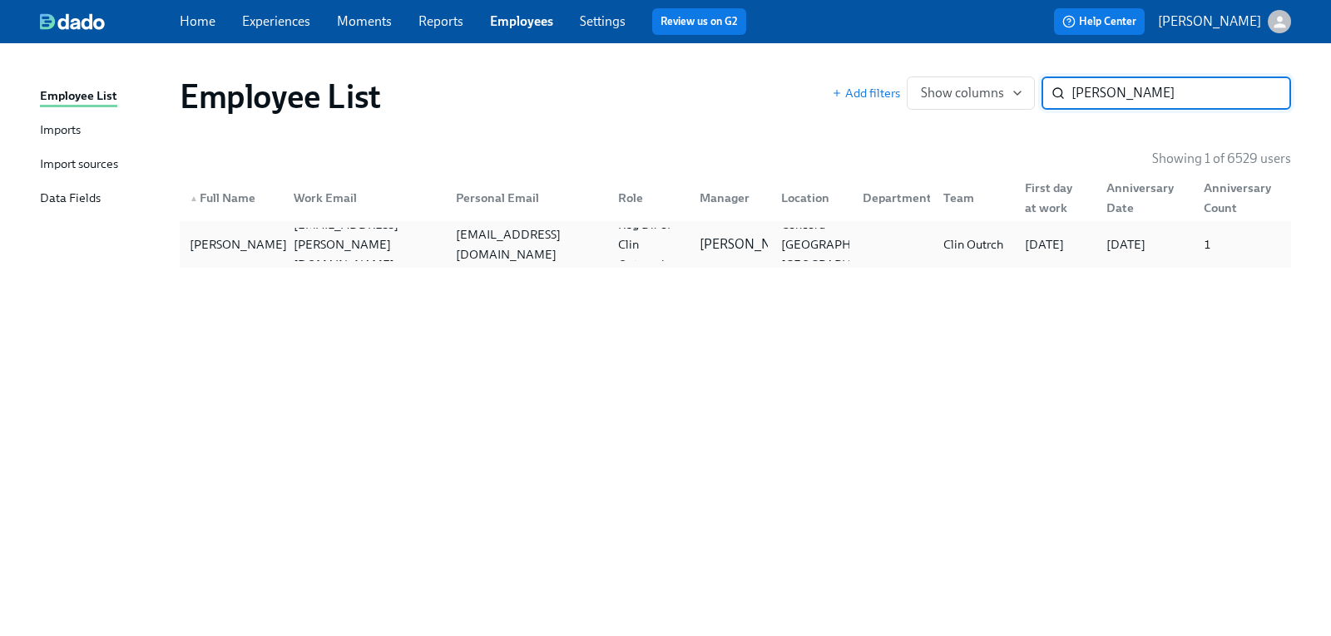
type input "[PERSON_NAME]"
click at [252, 247] on div "[PERSON_NAME]" at bounding box center [238, 245] width 111 height 20
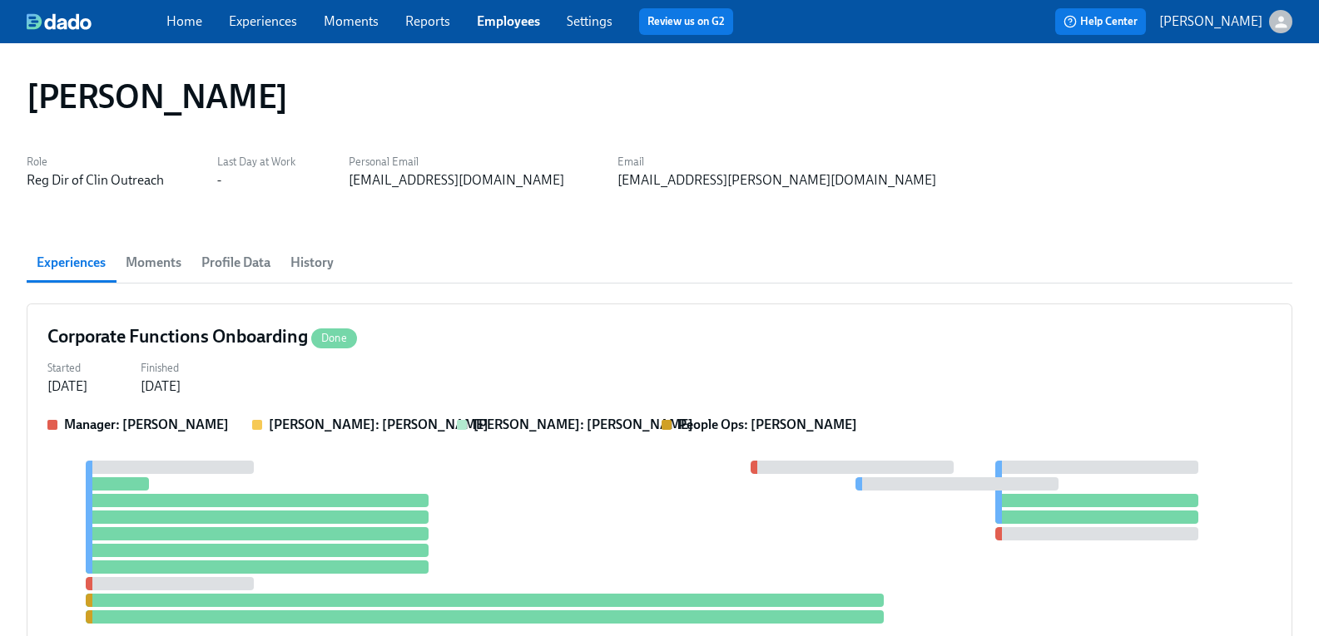
click at [320, 265] on span "History" at bounding box center [311, 262] width 43 height 23
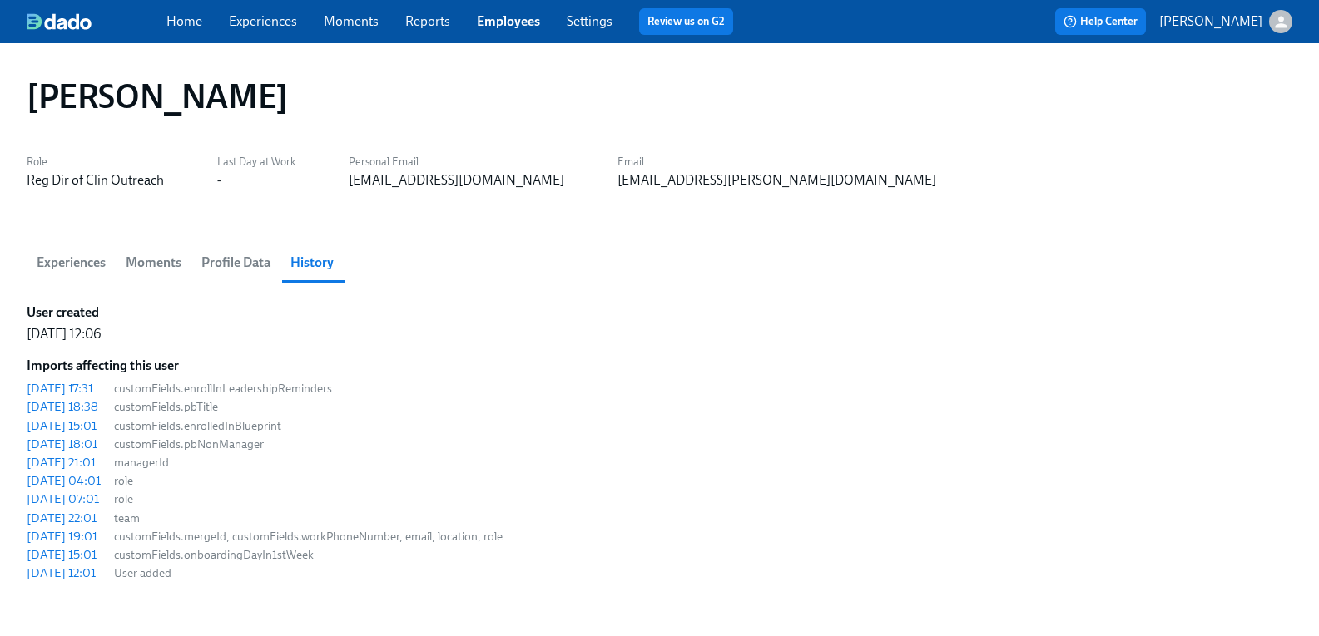
click at [264, 260] on span "Profile Data" at bounding box center [235, 262] width 69 height 23
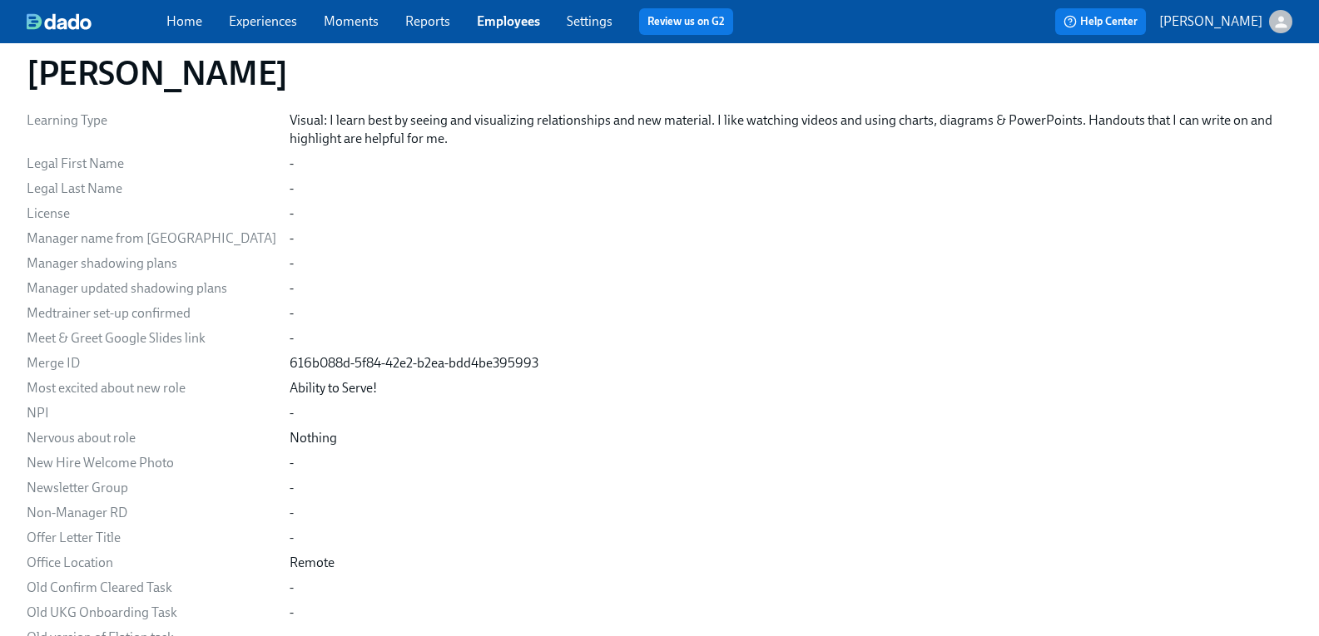
scroll to position [1335, 0]
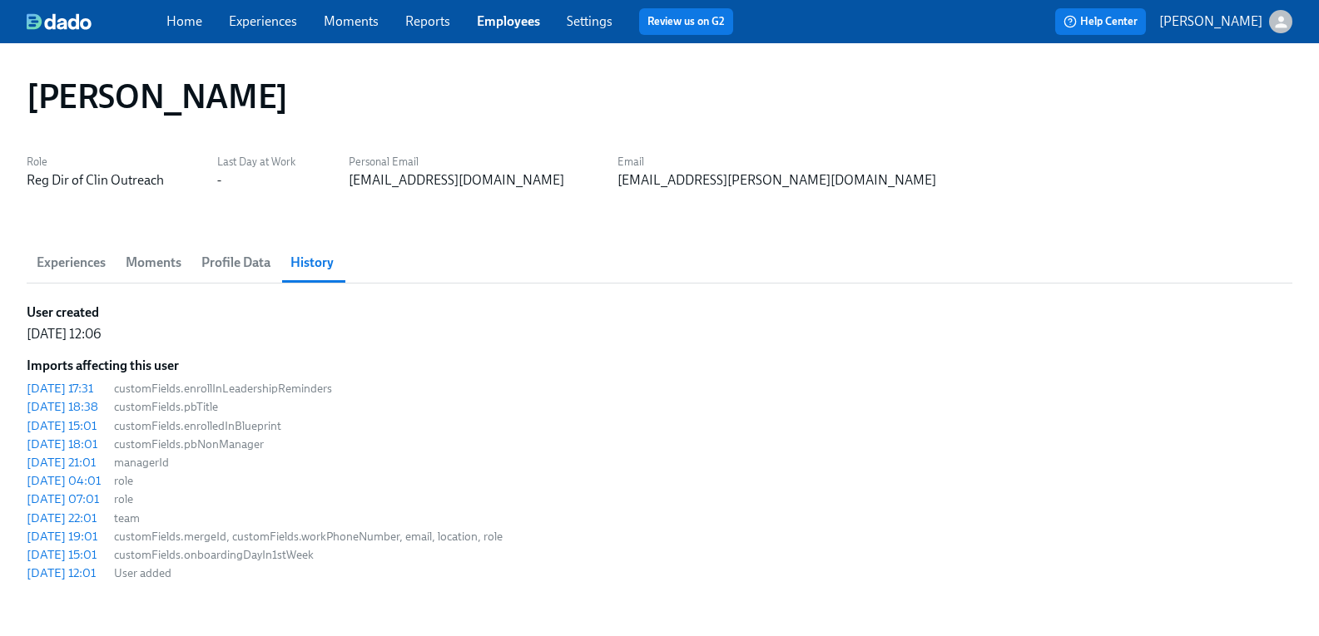
click at [67, 256] on span "Experiences" at bounding box center [71, 262] width 69 height 23
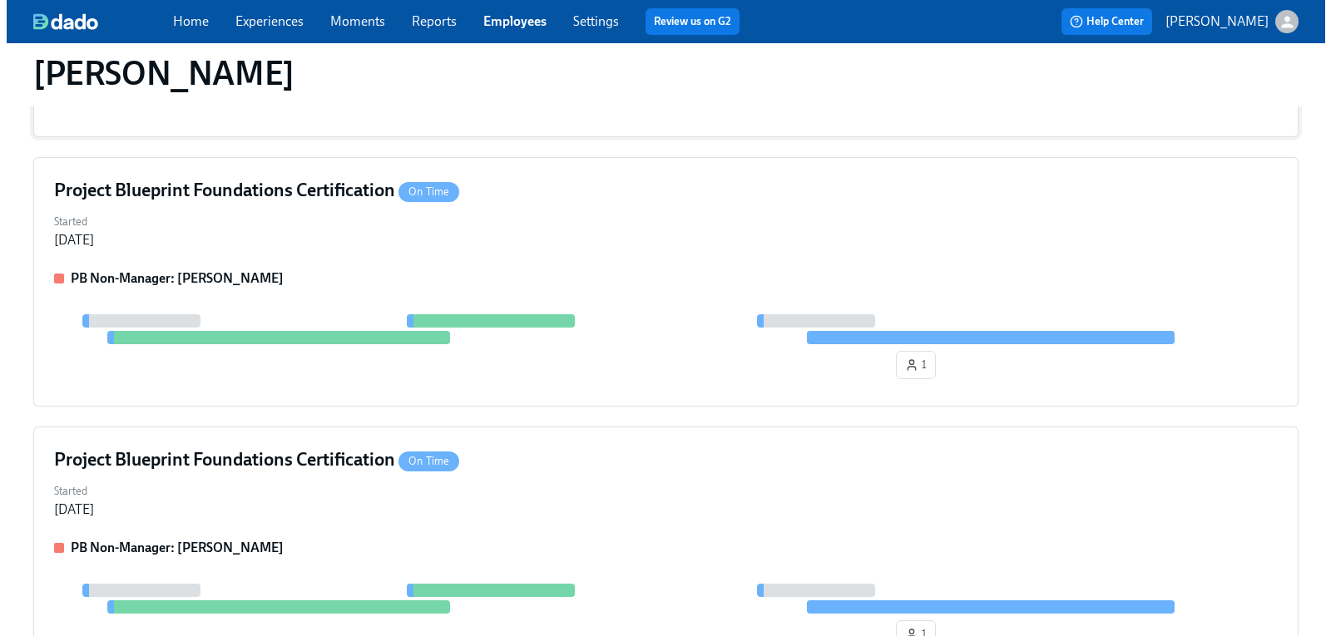
scroll to position [499, 0]
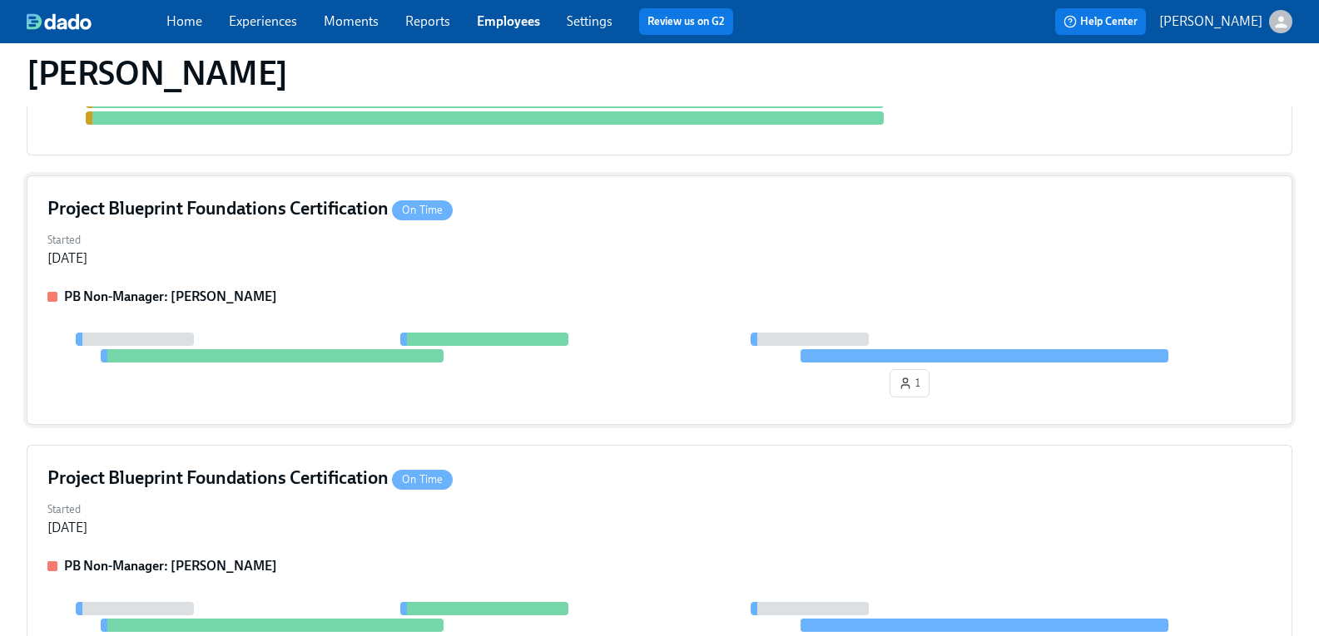
click at [299, 211] on h4 "Project Blueprint Foundations Certification On Time" at bounding box center [249, 208] width 405 height 25
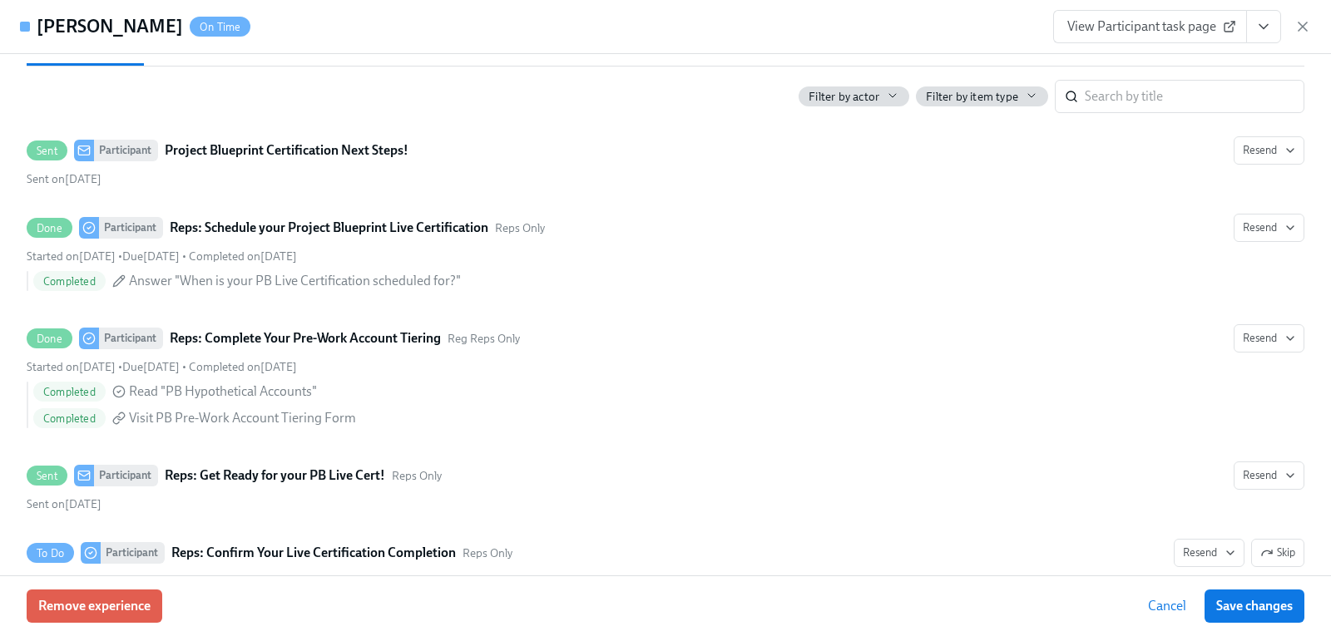
scroll to position [83, 0]
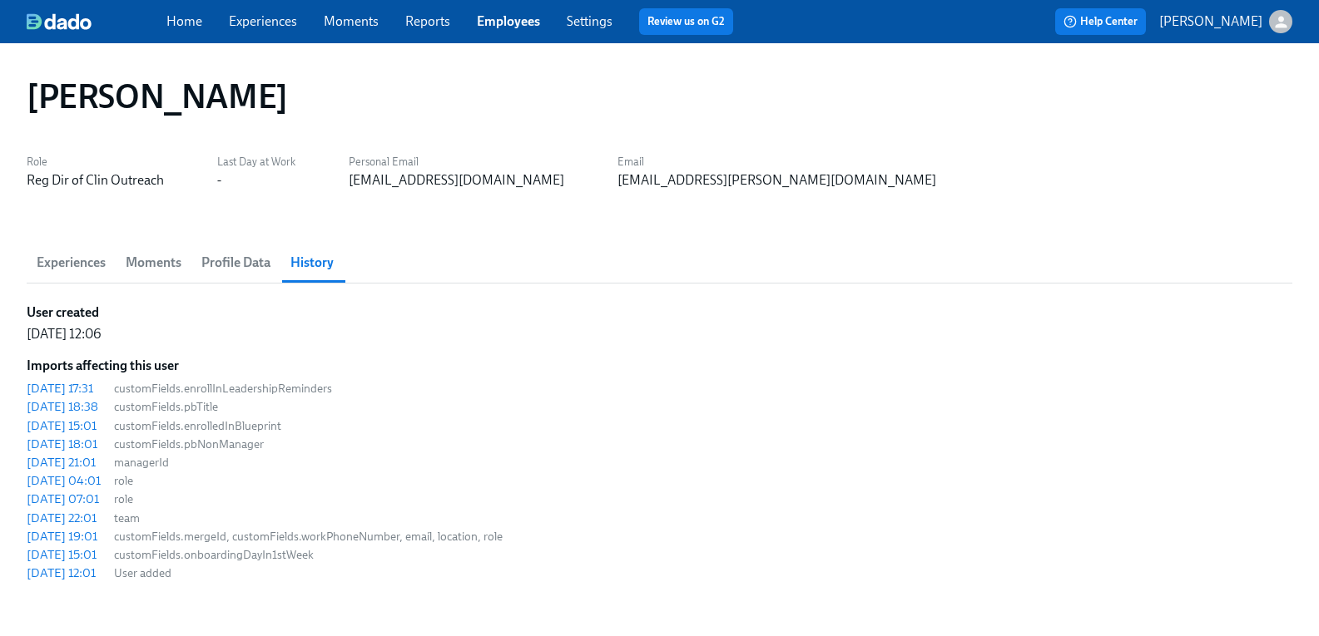
click at [256, 262] on span "Profile Data" at bounding box center [235, 262] width 69 height 23
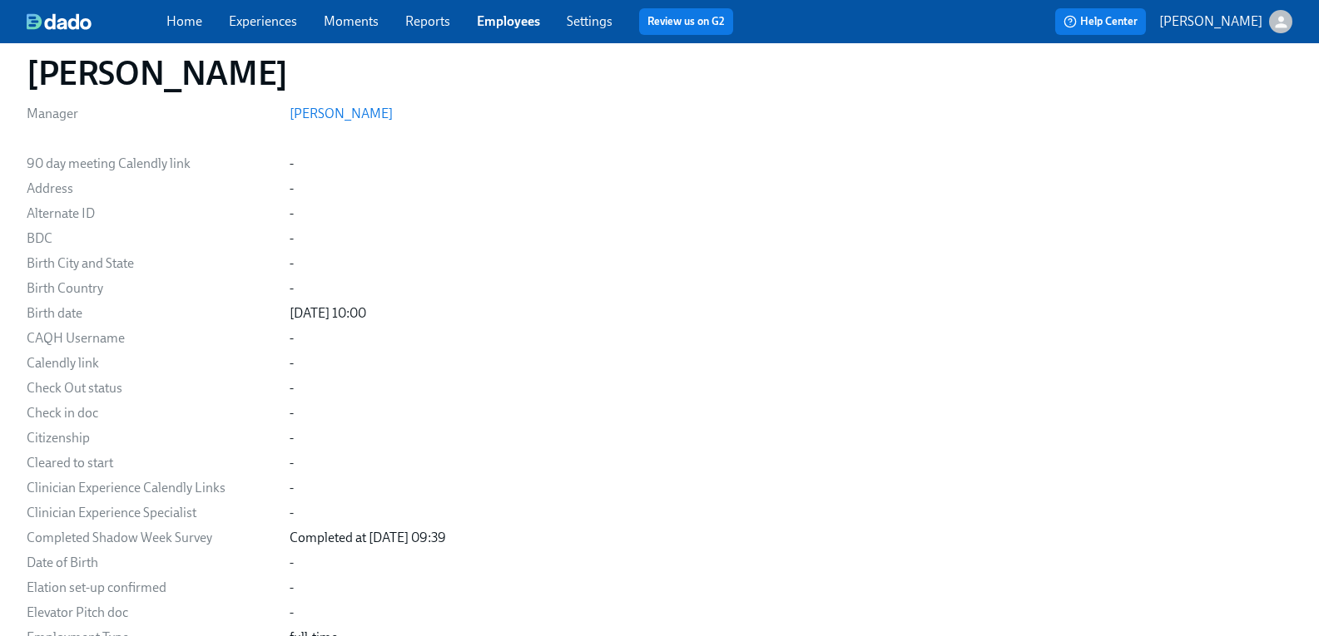
scroll to position [83, 0]
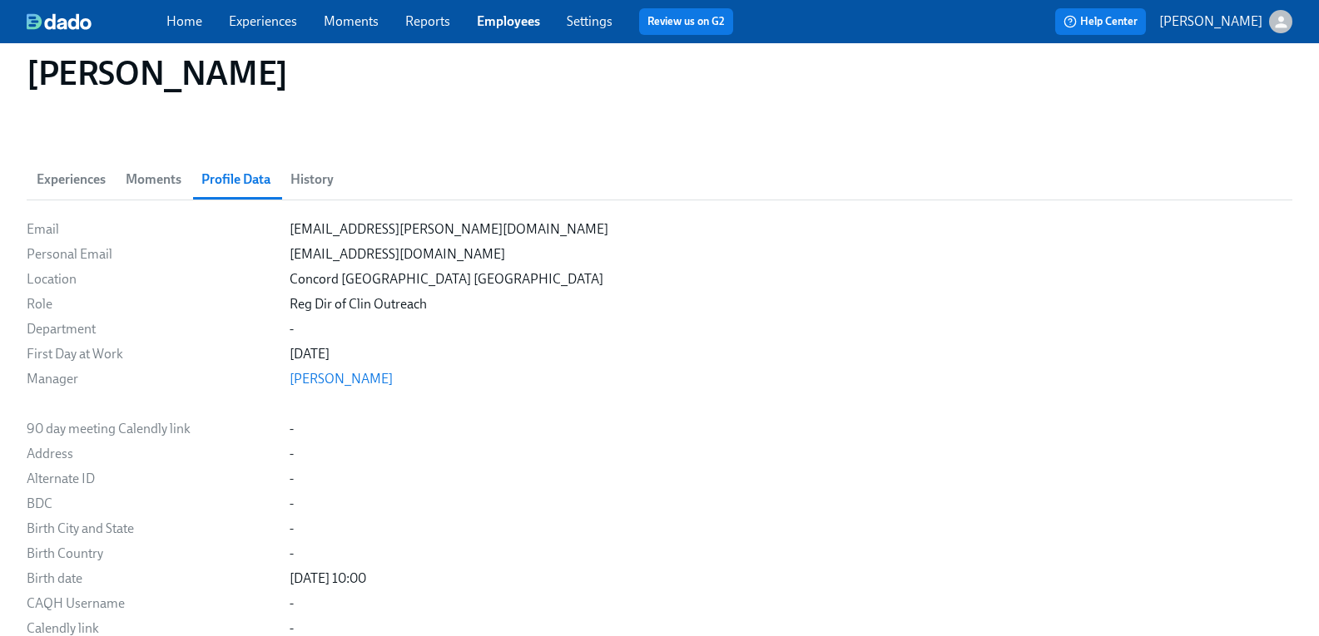
click at [96, 175] on span "Experiences" at bounding box center [71, 179] width 69 height 23
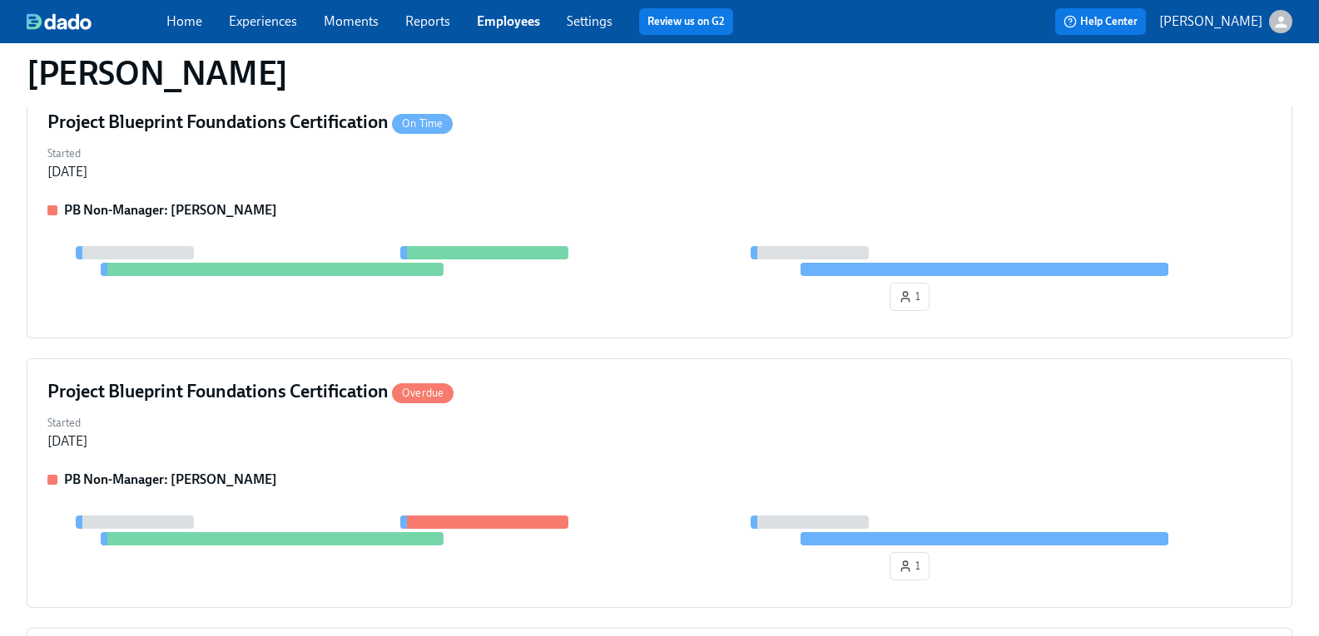
scroll to position [915, 0]
